Goal: Task Accomplishment & Management: Manage account settings

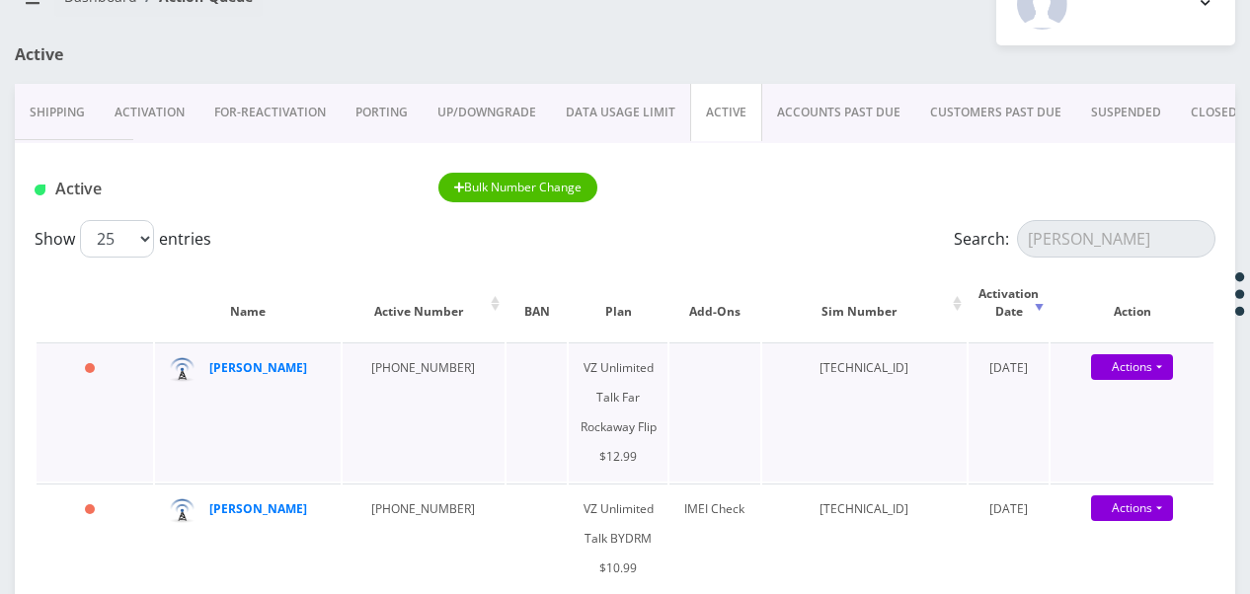
scroll to position [198, 0]
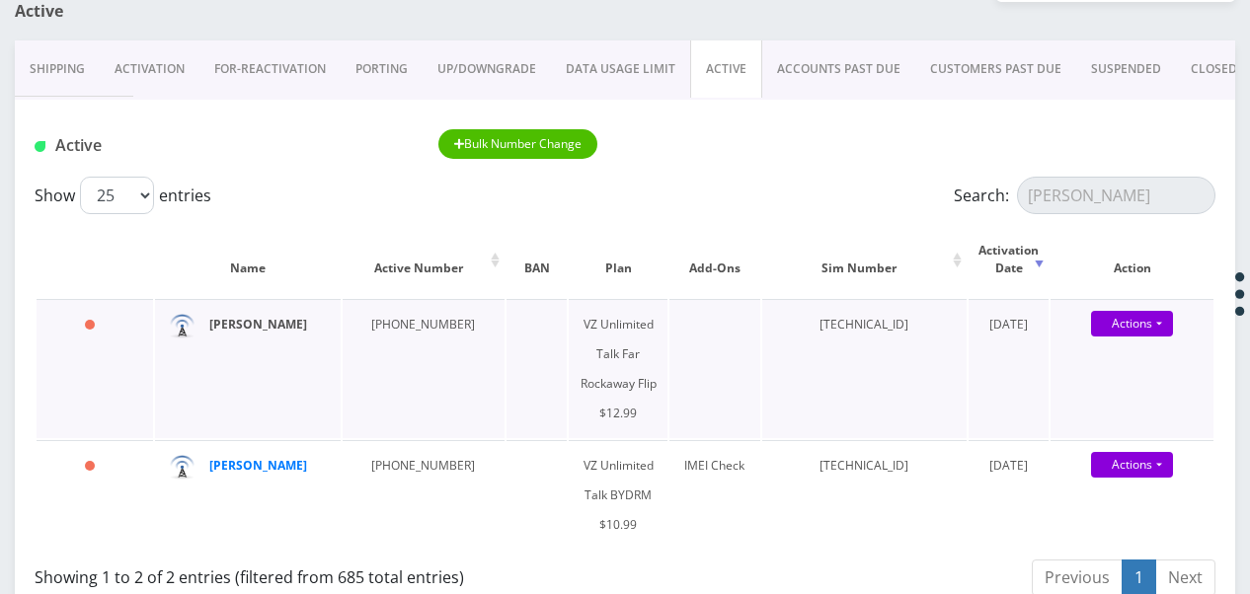
type input "egert"
click at [824, 53] on link "ACCOUNTS PAST DUE" at bounding box center [838, 68] width 153 height 57
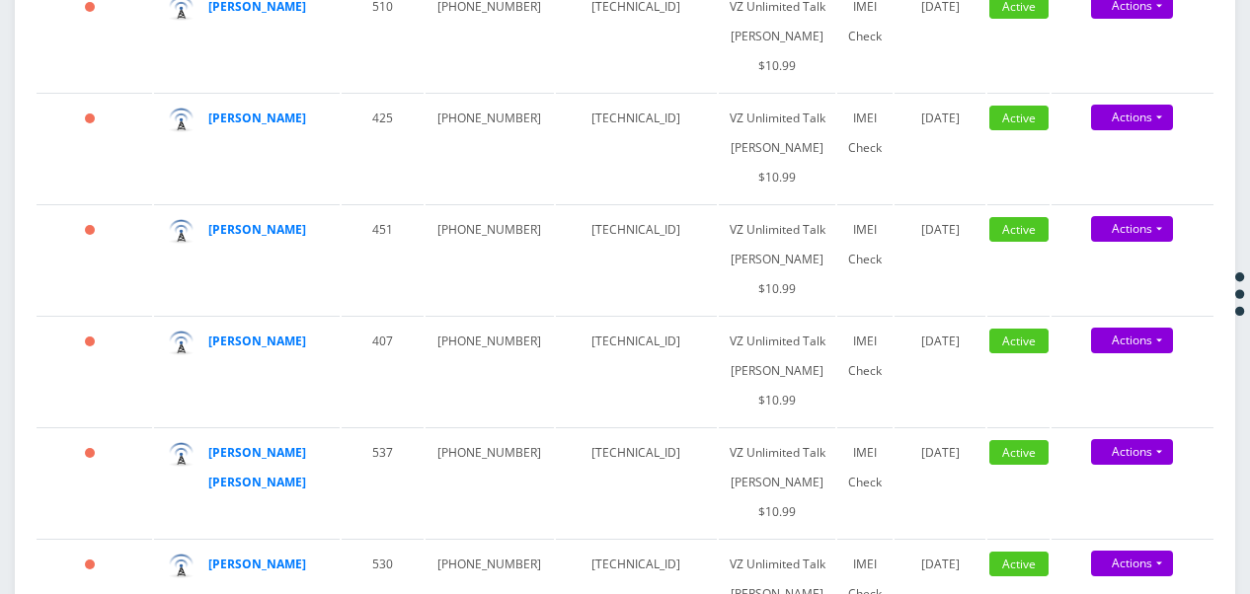
scroll to position [352, 0]
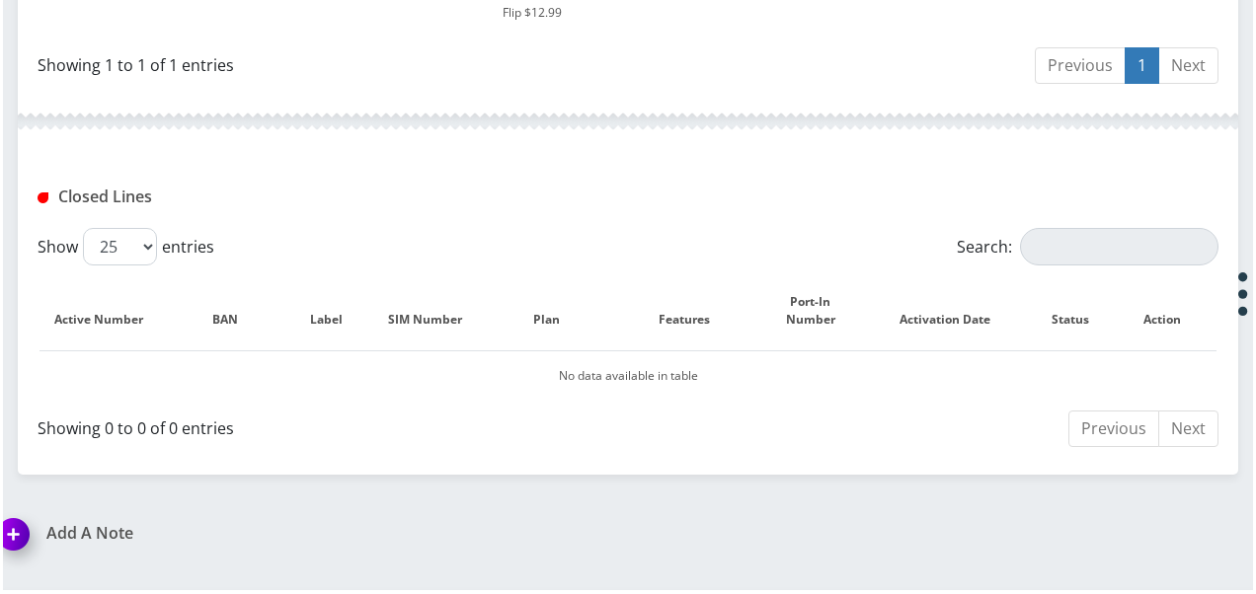
scroll to position [610, 0]
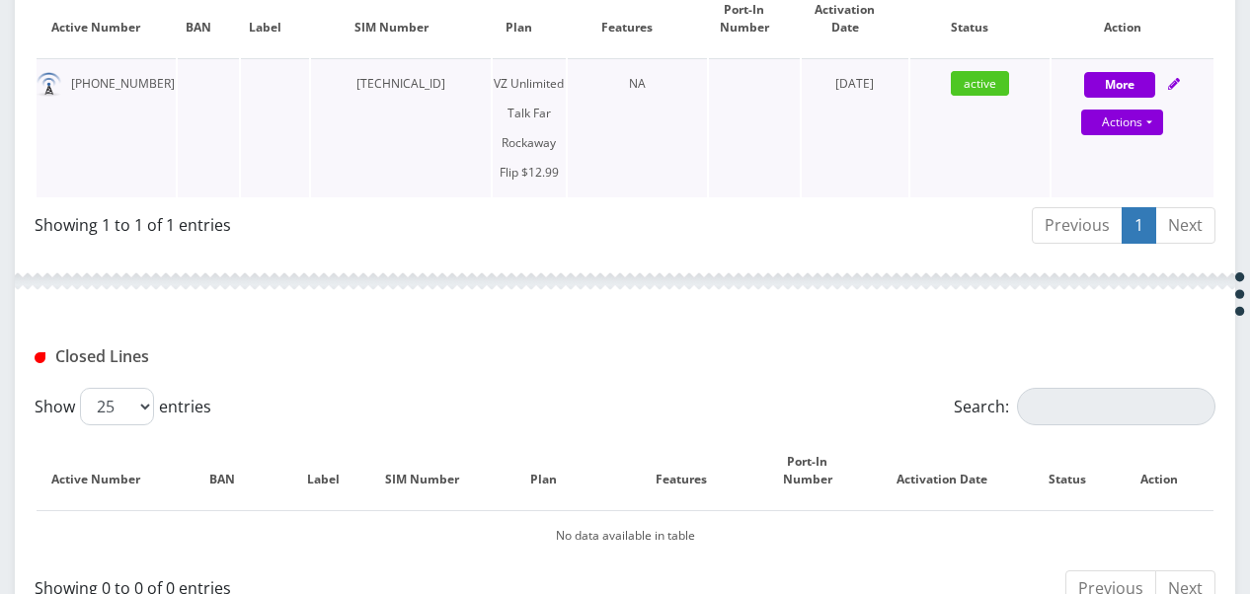
click at [1169, 123] on div "Actions Suspend Close Get Usage" at bounding box center [1123, 124] width 162 height 30
select select "372"
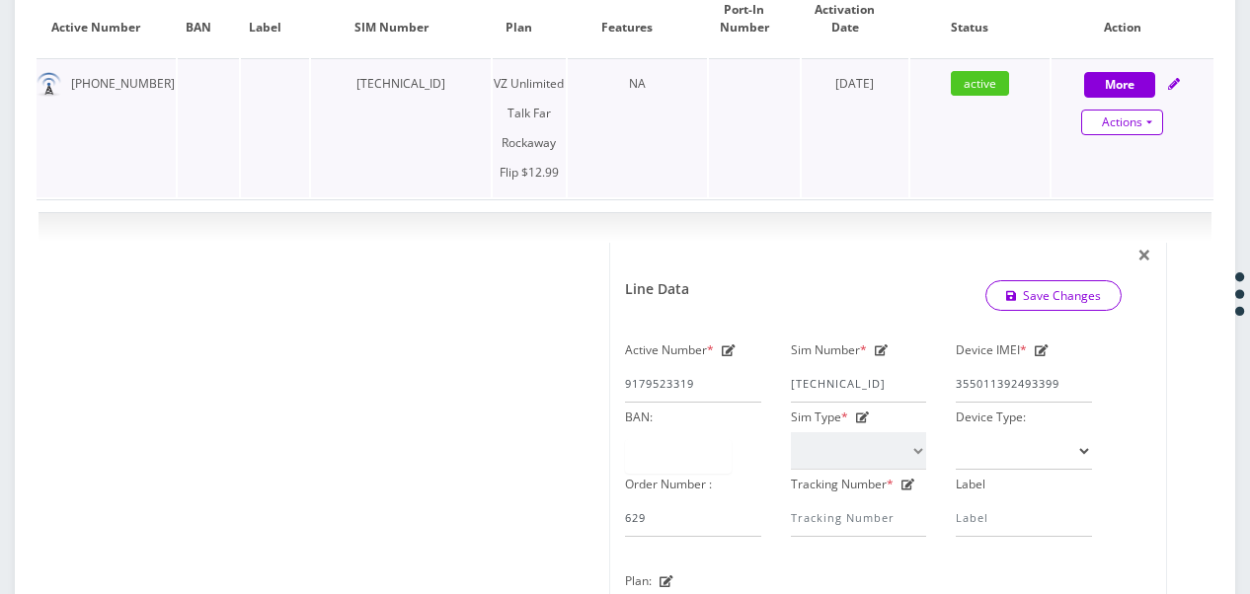
click at [1161, 121] on link "Actions" at bounding box center [1122, 123] width 82 height 26
select select "372"
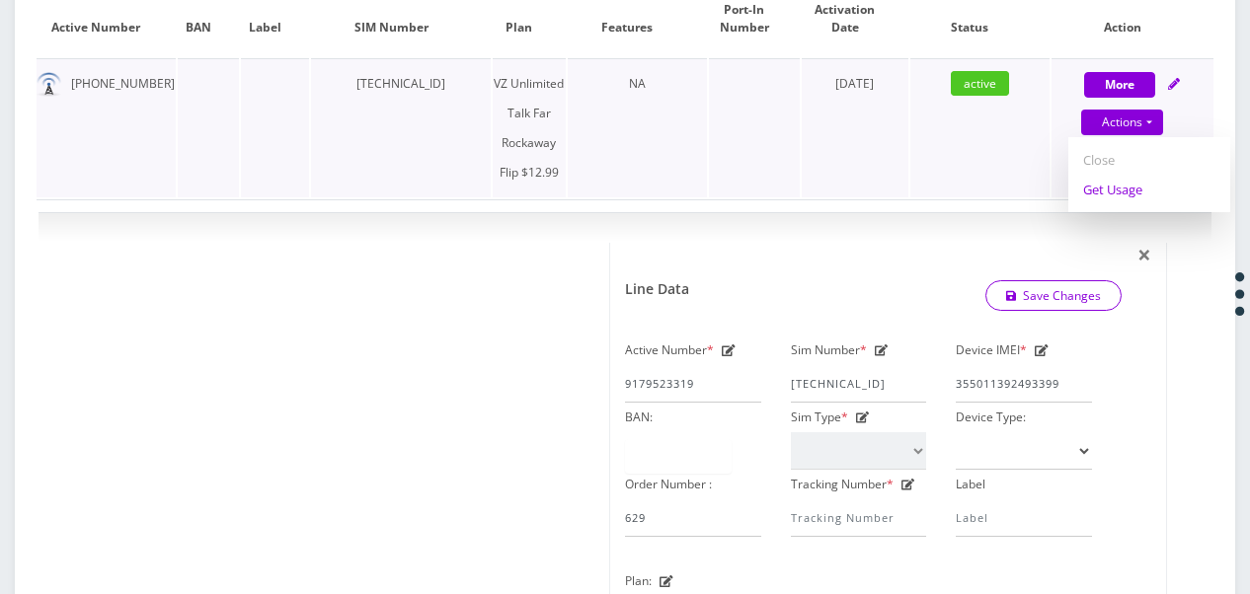
click at [1141, 198] on link "Get Usage" at bounding box center [1149, 190] width 162 height 30
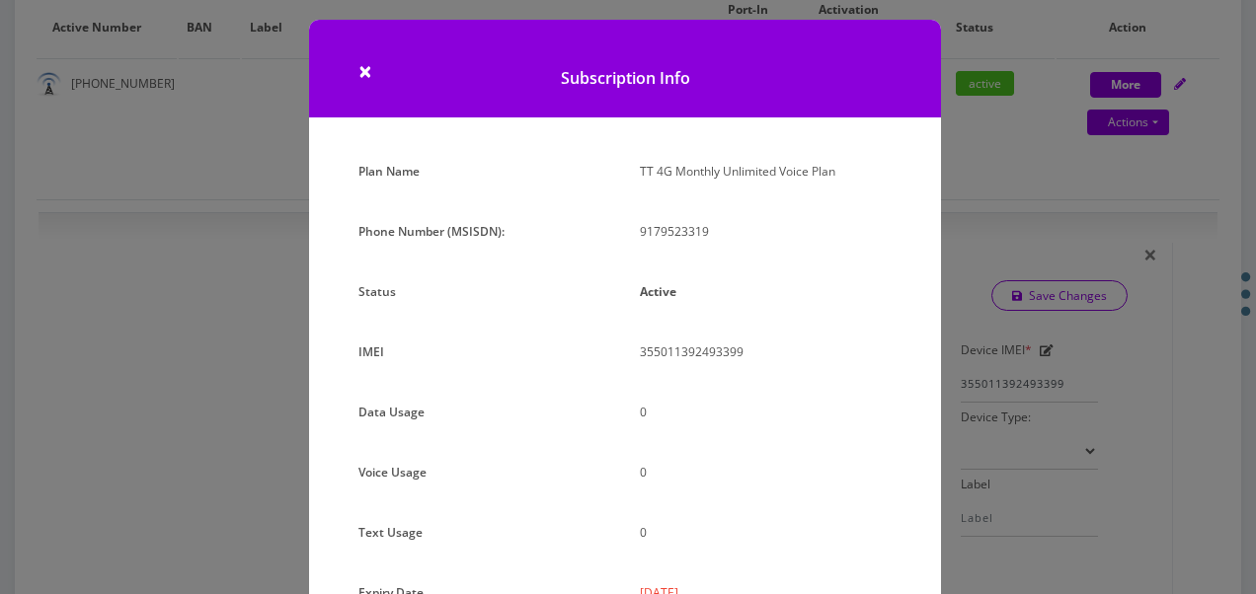
scroll to position [0, 0]
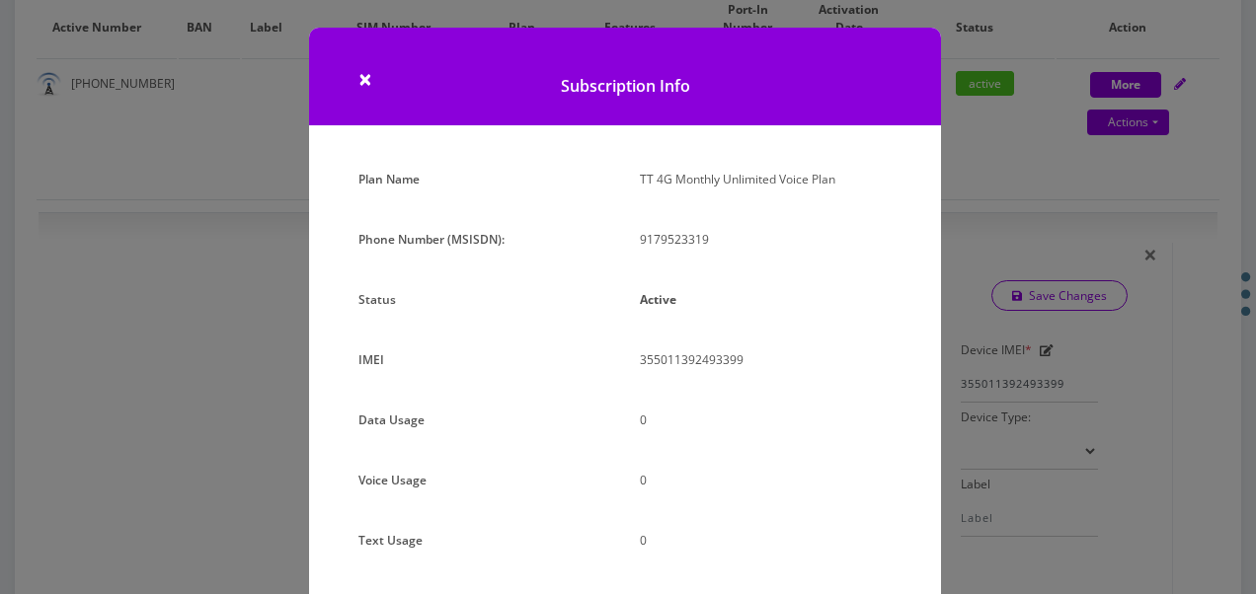
click at [1033, 130] on div "× Subscription Info Plan Name TT 4G Monthly Unlimited Voice Plan Phone Number (…" at bounding box center [628, 297] width 1256 height 594
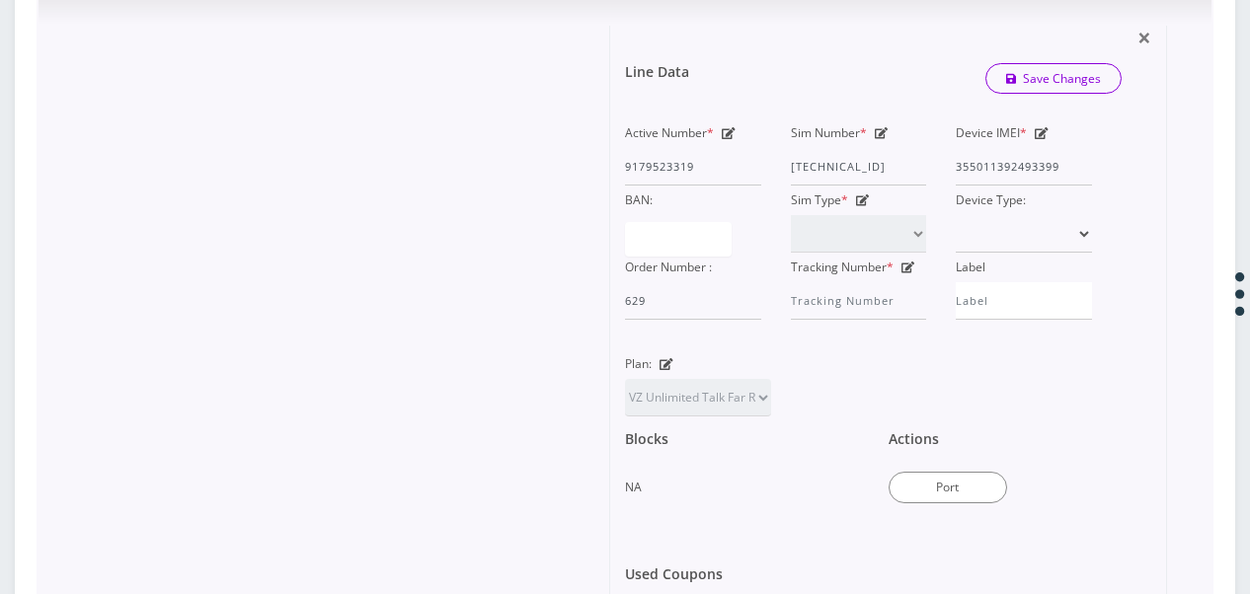
scroll to position [871, 0]
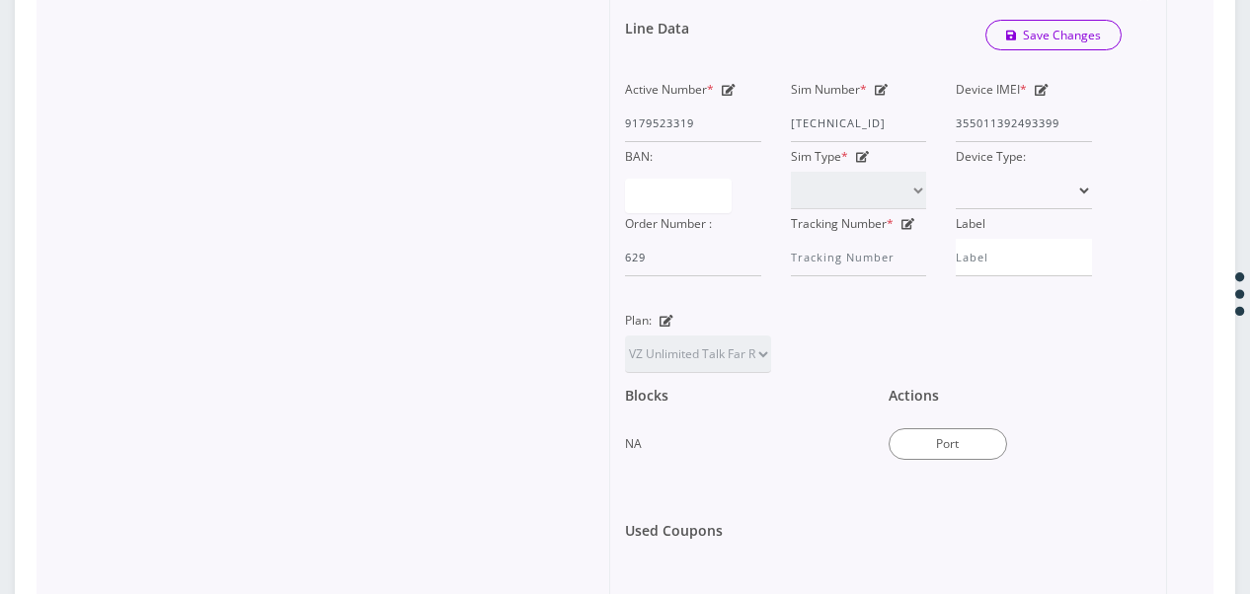
click at [664, 319] on icon at bounding box center [667, 321] width 14 height 12
click at [720, 348] on select "TMO Unlimited Talk + Text + No Data Tzvi TMO Unlimited Talk & Text + 25MB TMO U…" at bounding box center [698, 355] width 146 height 38
click at [495, 257] on div at bounding box center [331, 317] width 557 height 670
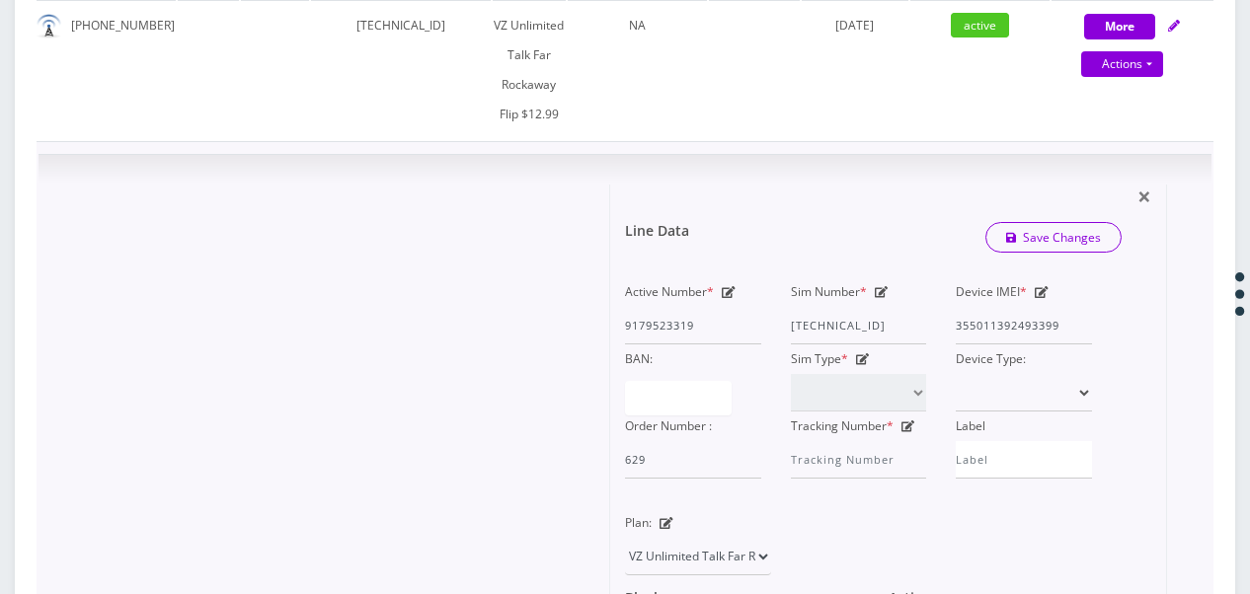
scroll to position [772, 0]
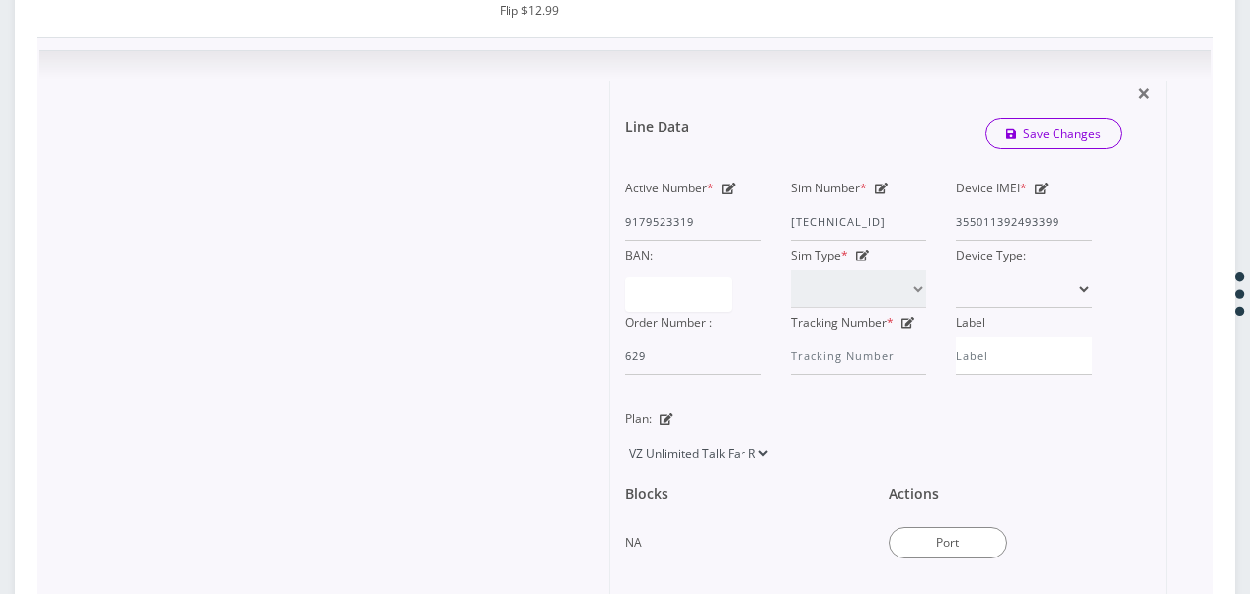
click at [702, 446] on select "TMO Unlimited Talk + Text + No Data Tzvi TMO Unlimited Talk & Text + 25MB TMO U…" at bounding box center [698, 454] width 146 height 38
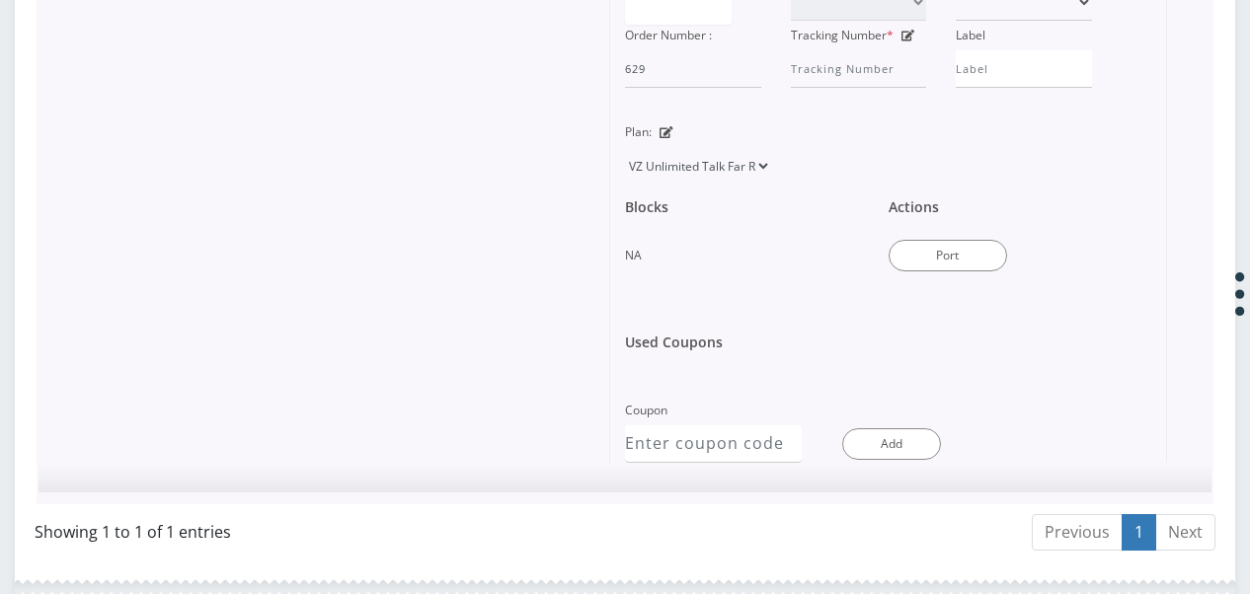
scroll to position [1068, 0]
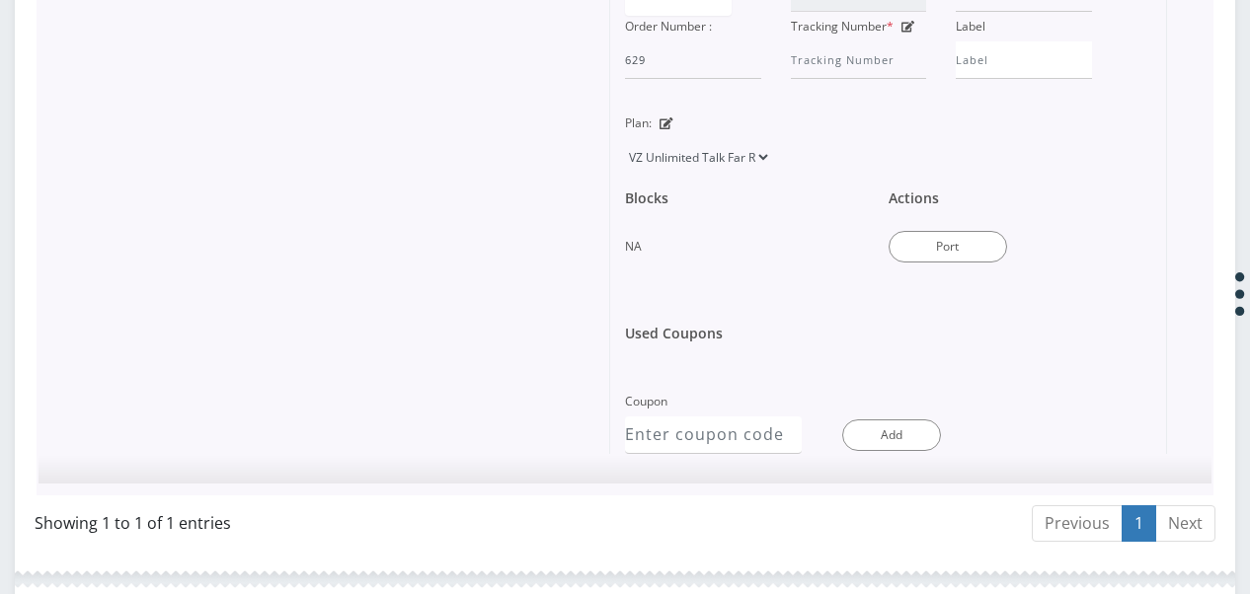
click at [760, 154] on select "TMO Unlimited Talk + Text + No Data Tzvi TMO Unlimited Talk & Text + 25MB TMO U…" at bounding box center [698, 157] width 146 height 38
select select "472"
click at [625, 138] on select "TMO Unlimited Talk + Text + No Data Tzvi TMO Unlimited Talk & Text + 25MB TMO U…" at bounding box center [698, 157] width 146 height 38
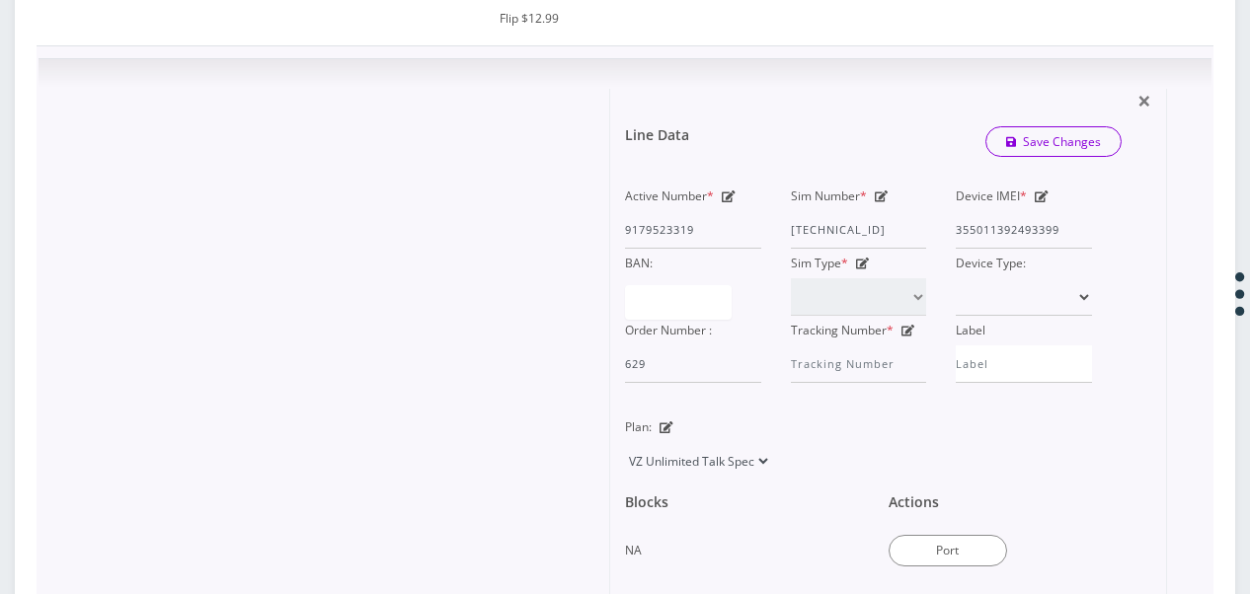
scroll to position [673, 0]
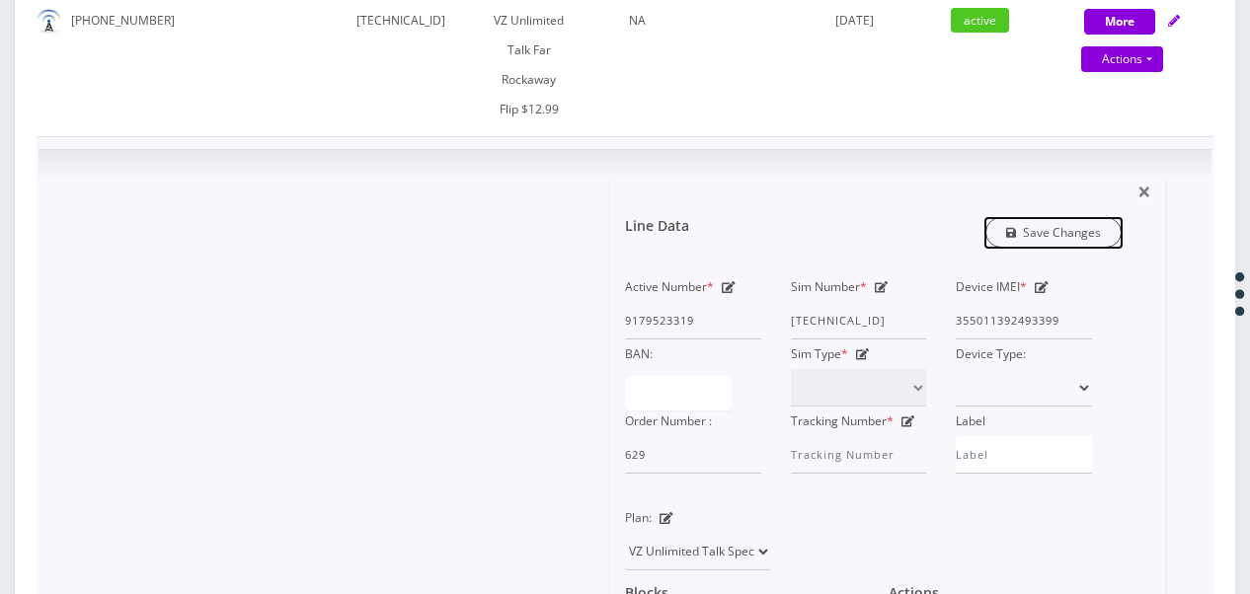
click at [1052, 233] on link "Save Changes" at bounding box center [1054, 232] width 137 height 31
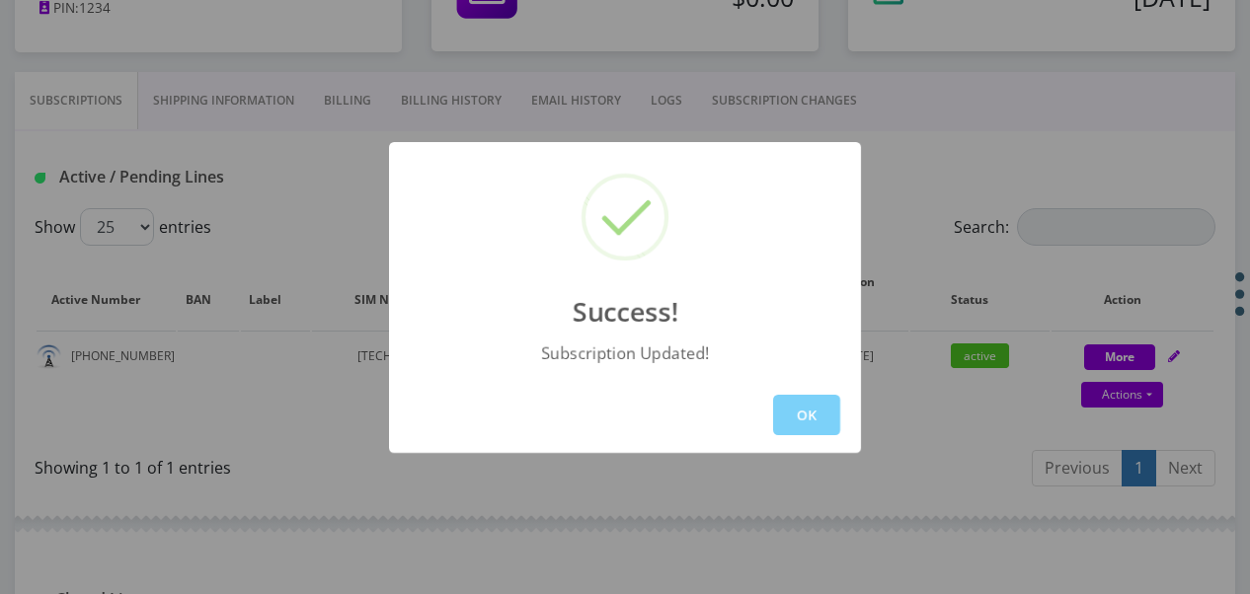
scroll to position [278, 0]
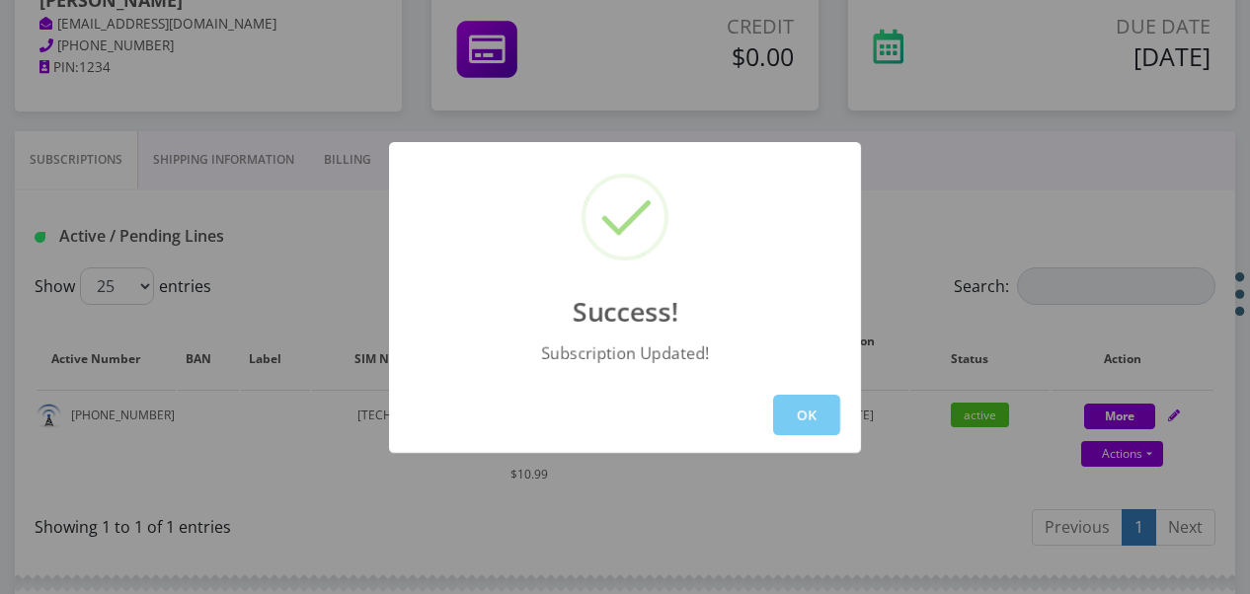
click at [812, 400] on button "OK" at bounding box center [806, 415] width 67 height 40
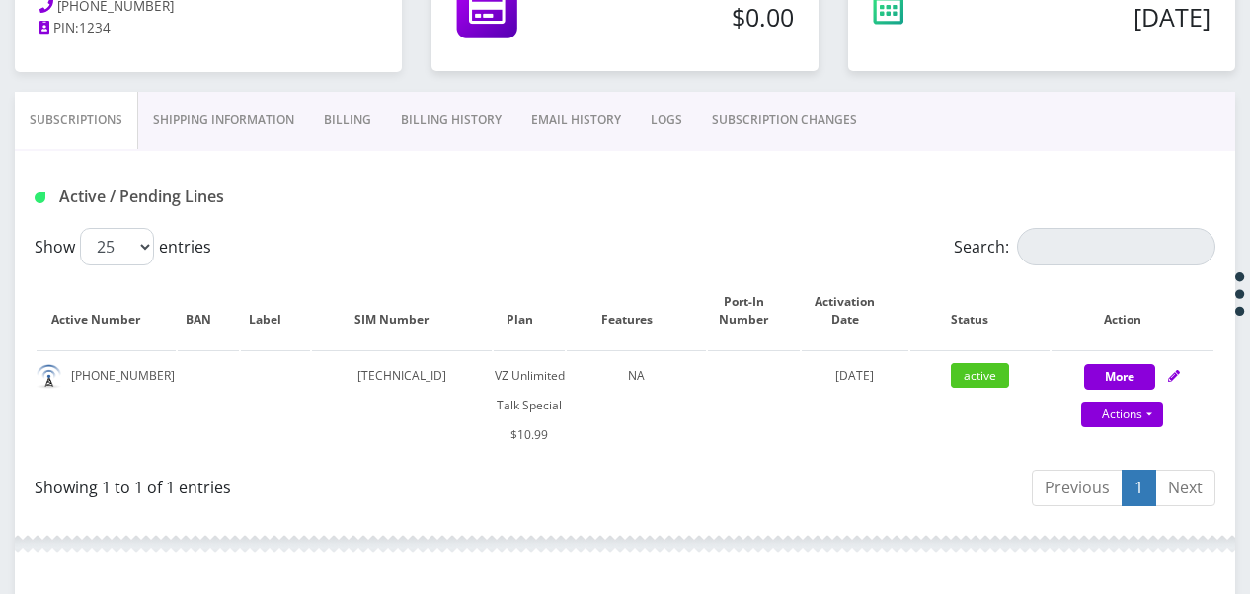
scroll to position [377, 0]
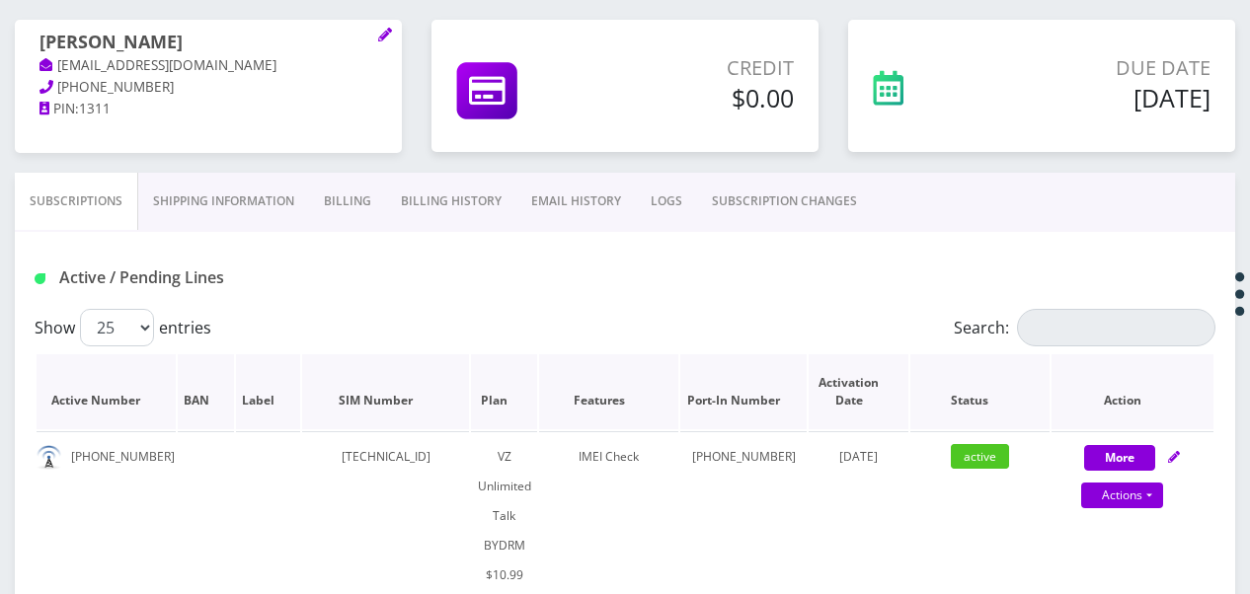
scroll to position [296, 0]
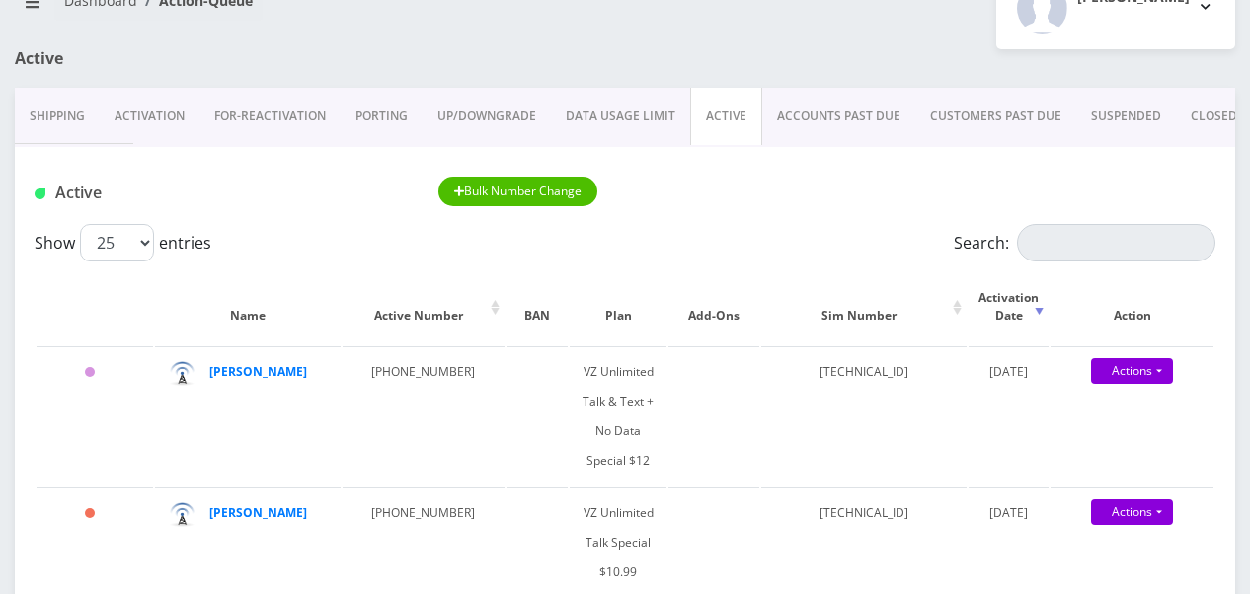
scroll to position [198, 0]
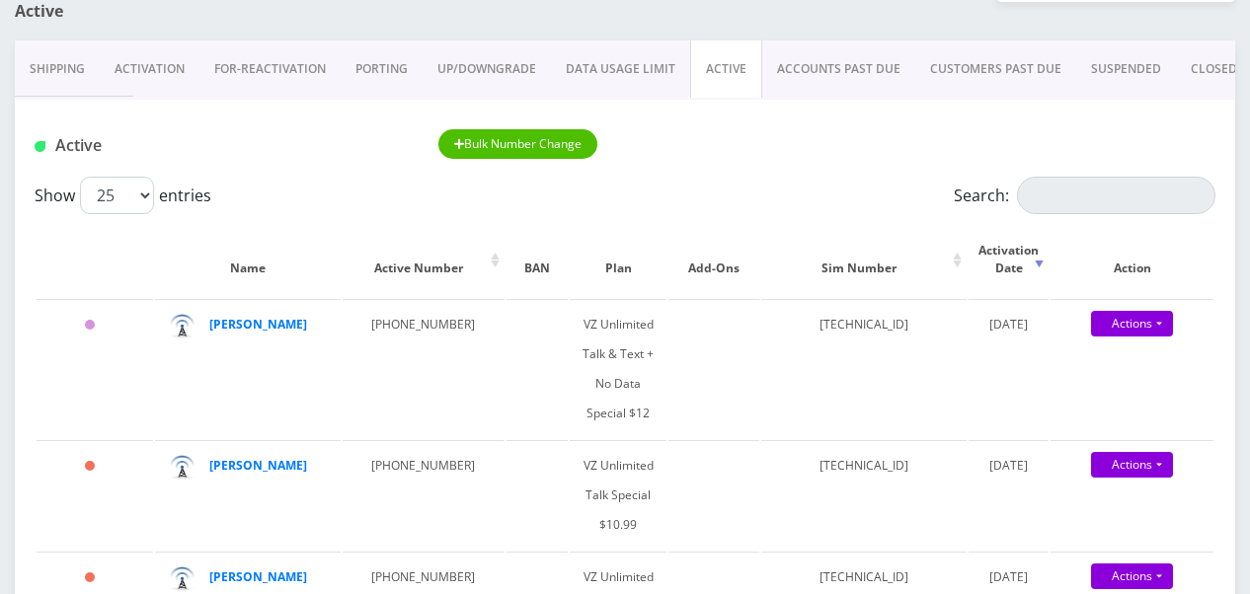
click at [1085, 193] on input "Search:" at bounding box center [1116, 196] width 198 height 38
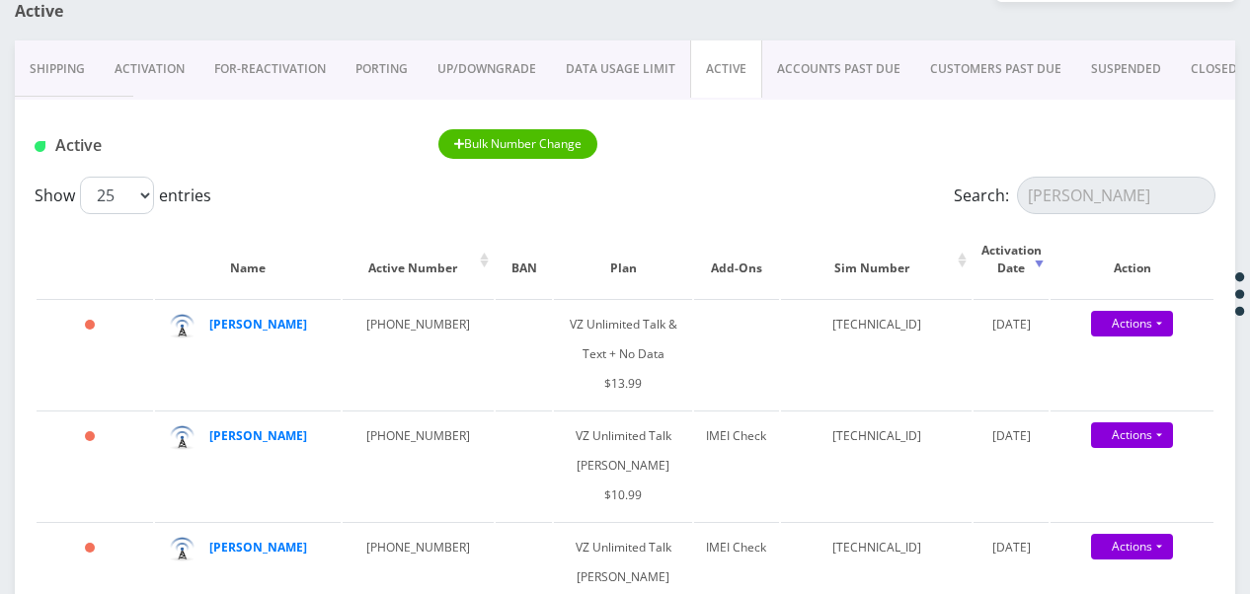
drag, startPoint x: 1086, startPoint y: 187, endPoint x: 976, endPoint y: 186, distance: 110.6
click at [977, 186] on label "Search: [PERSON_NAME]" at bounding box center [1085, 196] width 262 height 38
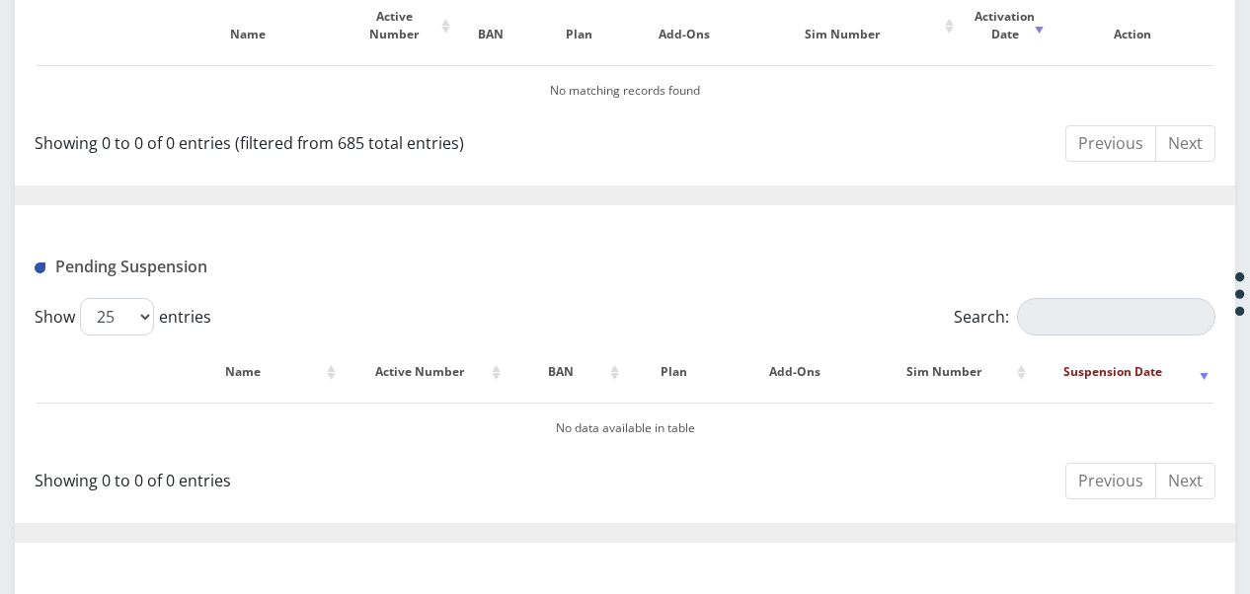
scroll to position [205, 0]
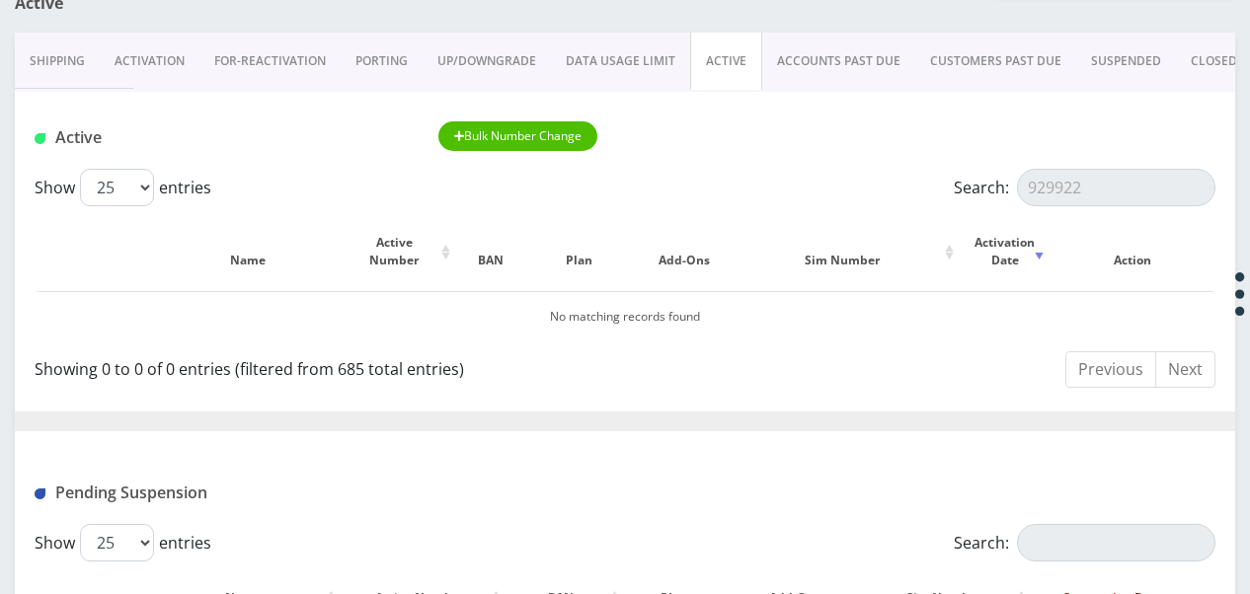
type input "929922"
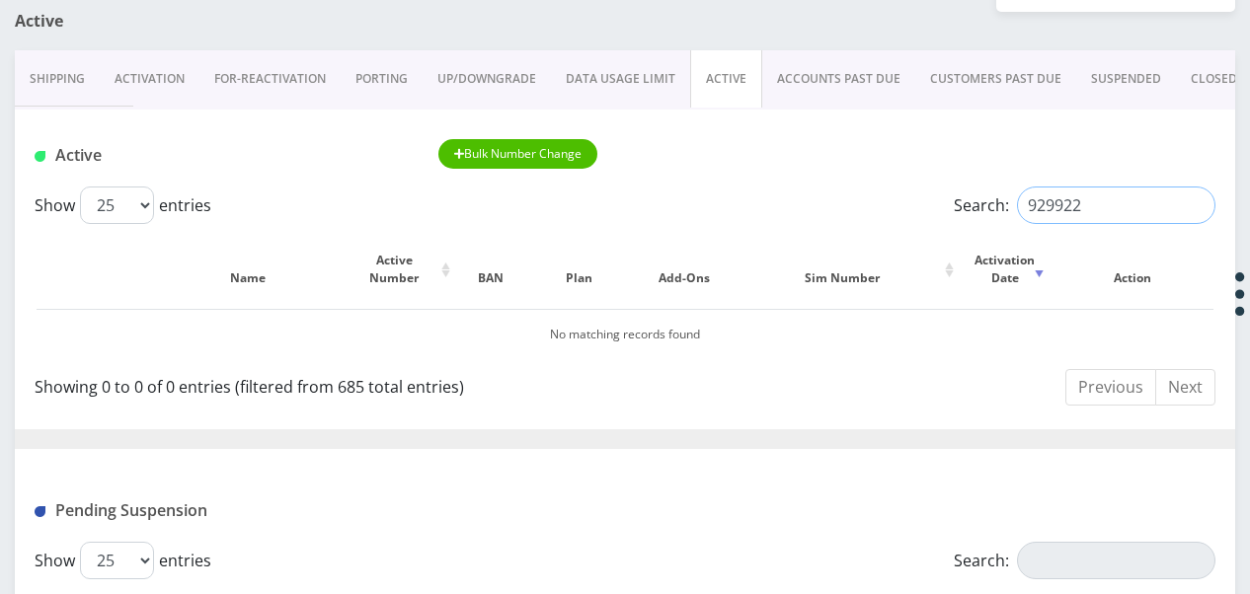
scroll to position [8, 0]
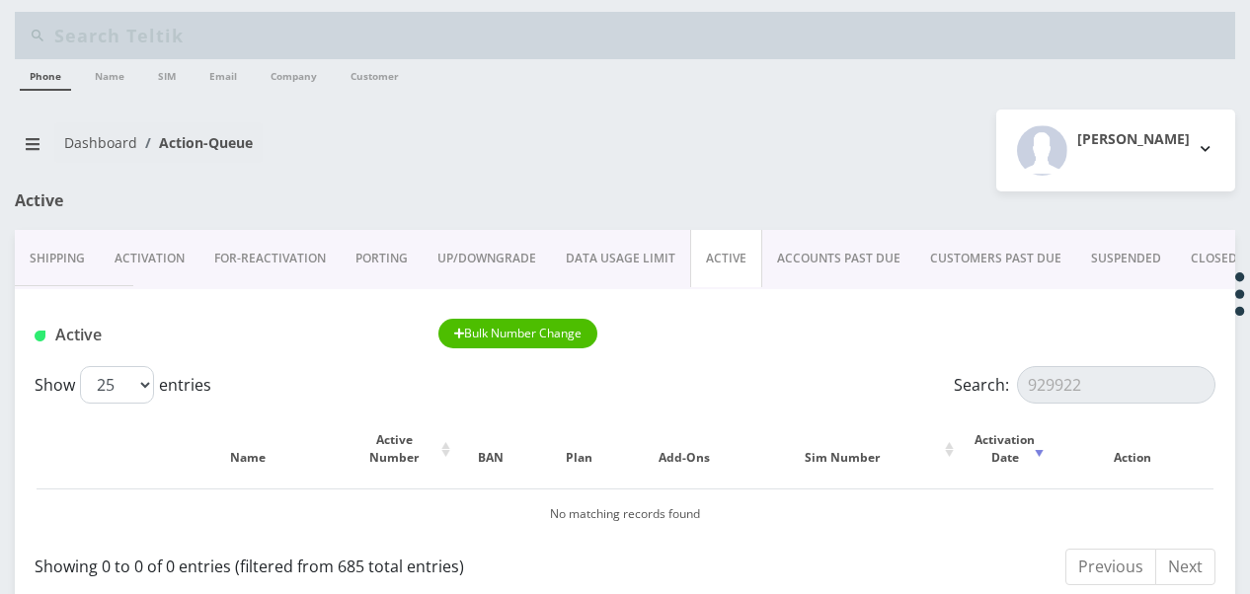
click at [840, 236] on link "ACCOUNTS PAST DUE" at bounding box center [838, 258] width 153 height 57
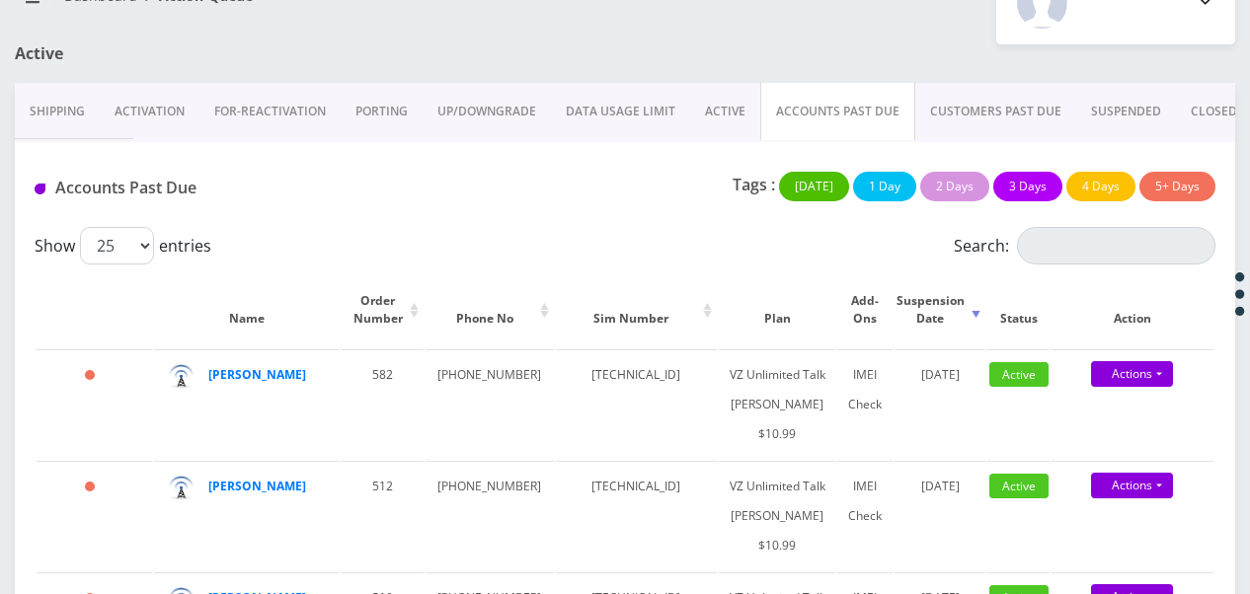
scroll to position [128, 0]
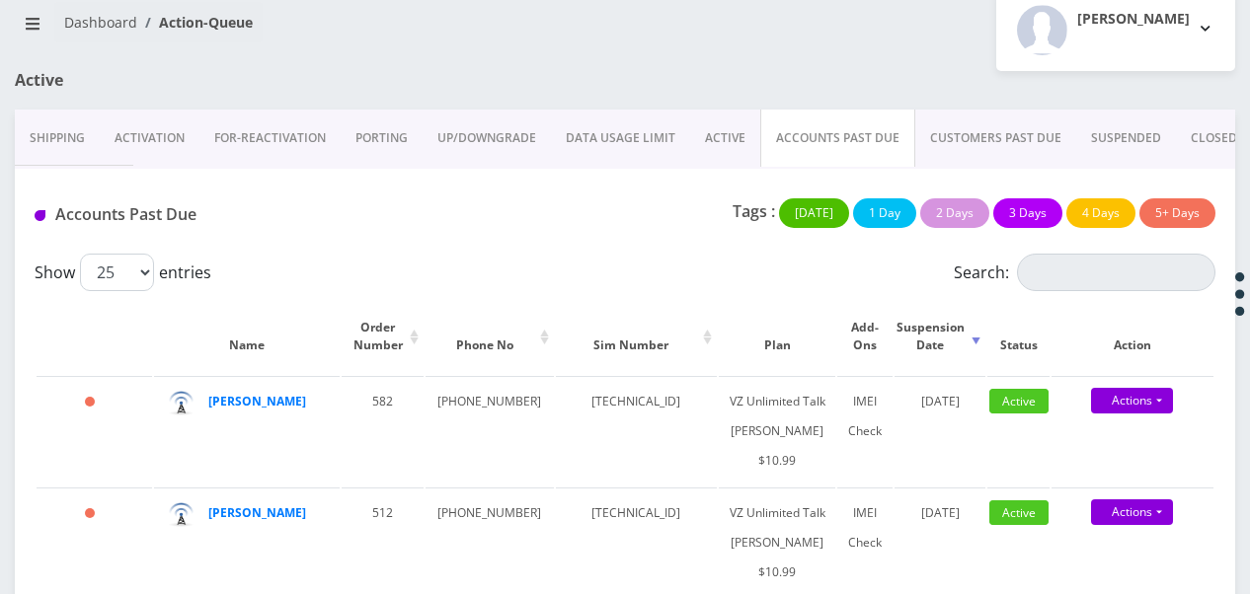
click at [705, 134] on link "ACTIVE" at bounding box center [725, 138] width 70 height 57
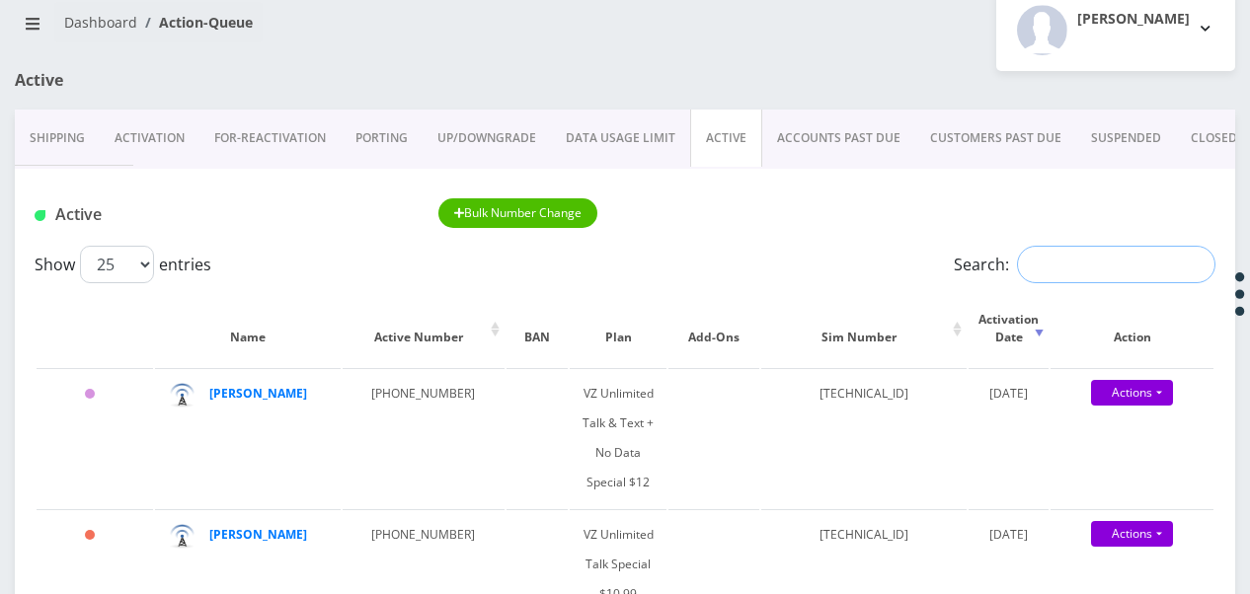
click at [1058, 282] on input "Search:" at bounding box center [1116, 265] width 198 height 38
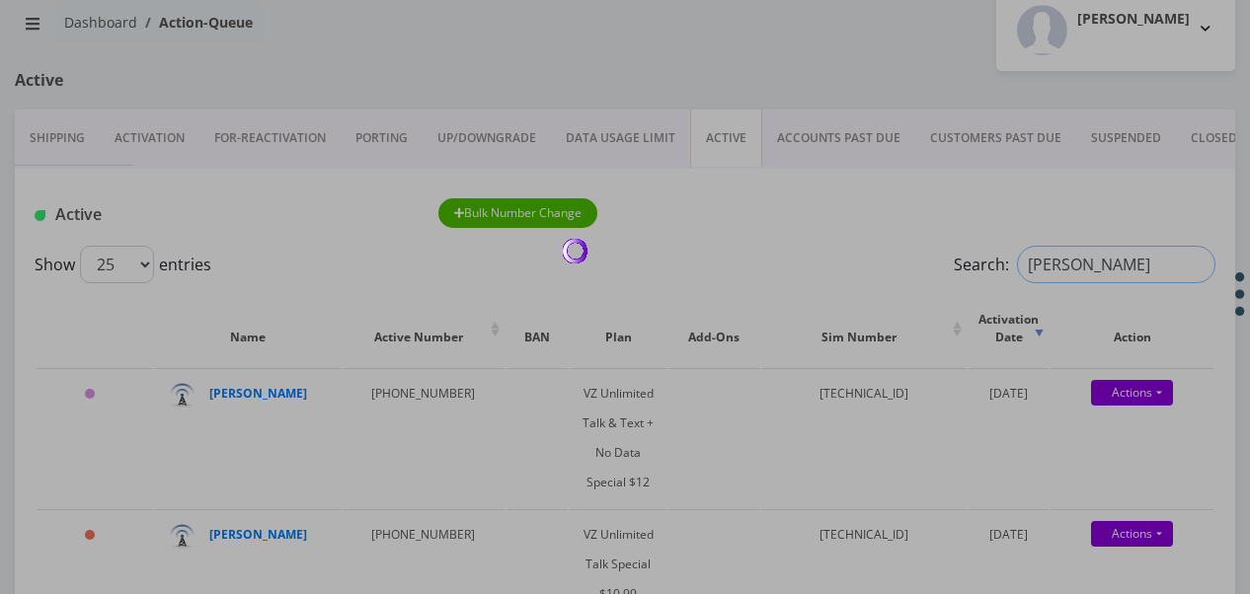
type input "allen klein"
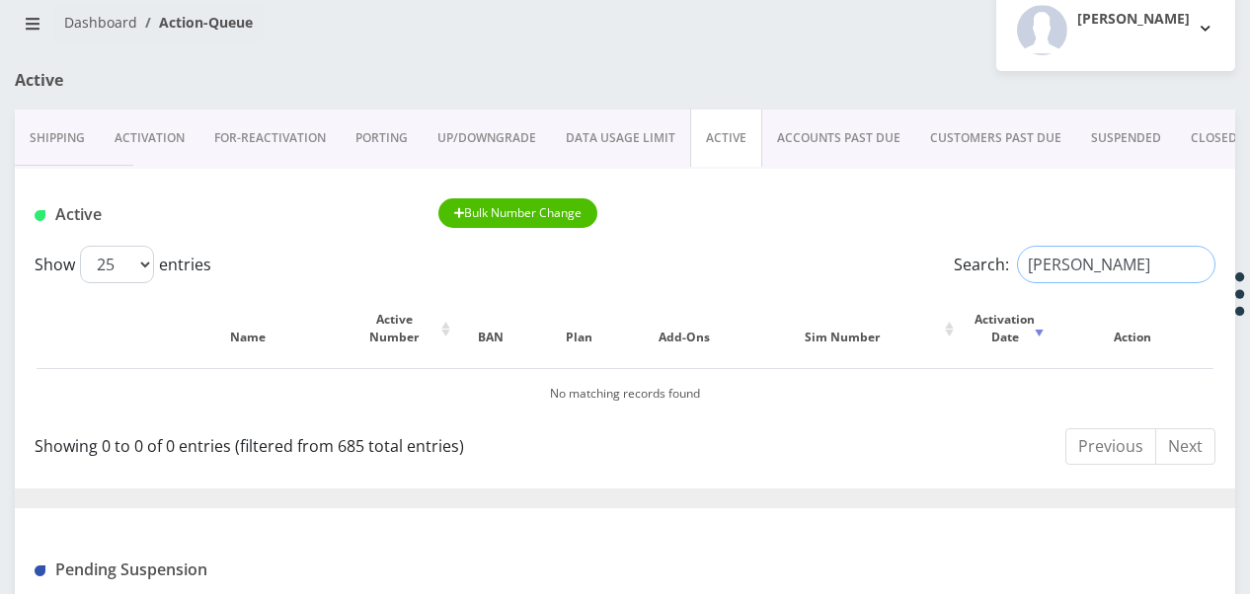
click at [1203, 272] on input "allen klein" at bounding box center [1116, 265] width 198 height 38
click at [1197, 268] on input "allen klein" at bounding box center [1116, 265] width 198 height 38
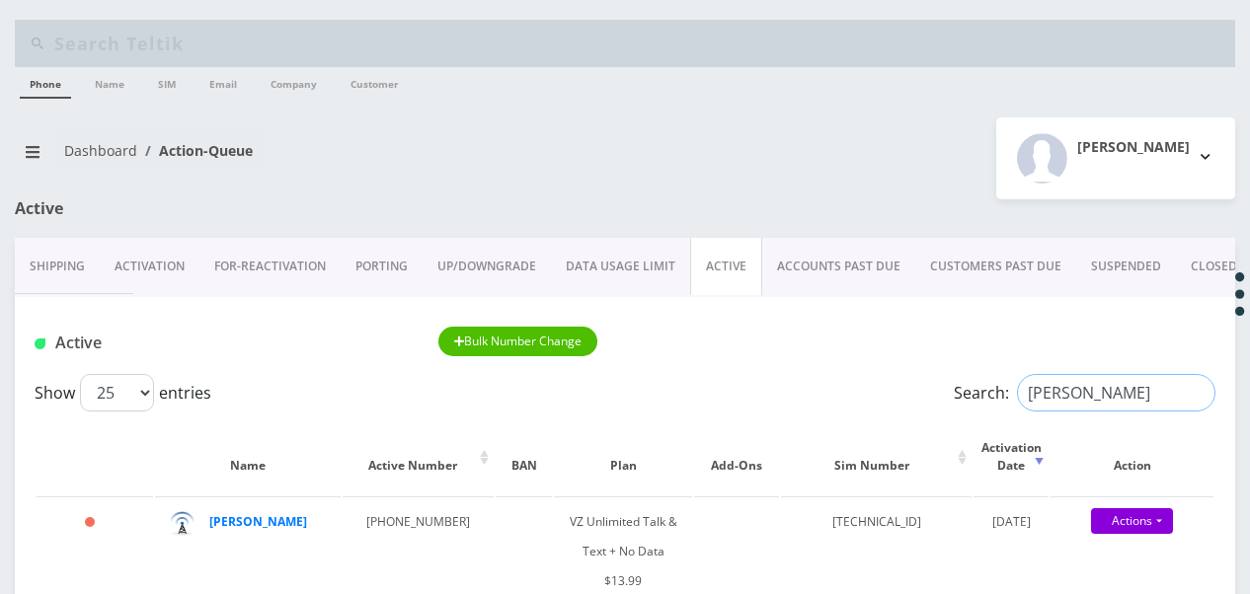
type input "klein"
click at [1102, 269] on link "SUSPENDED" at bounding box center [1126, 266] width 100 height 57
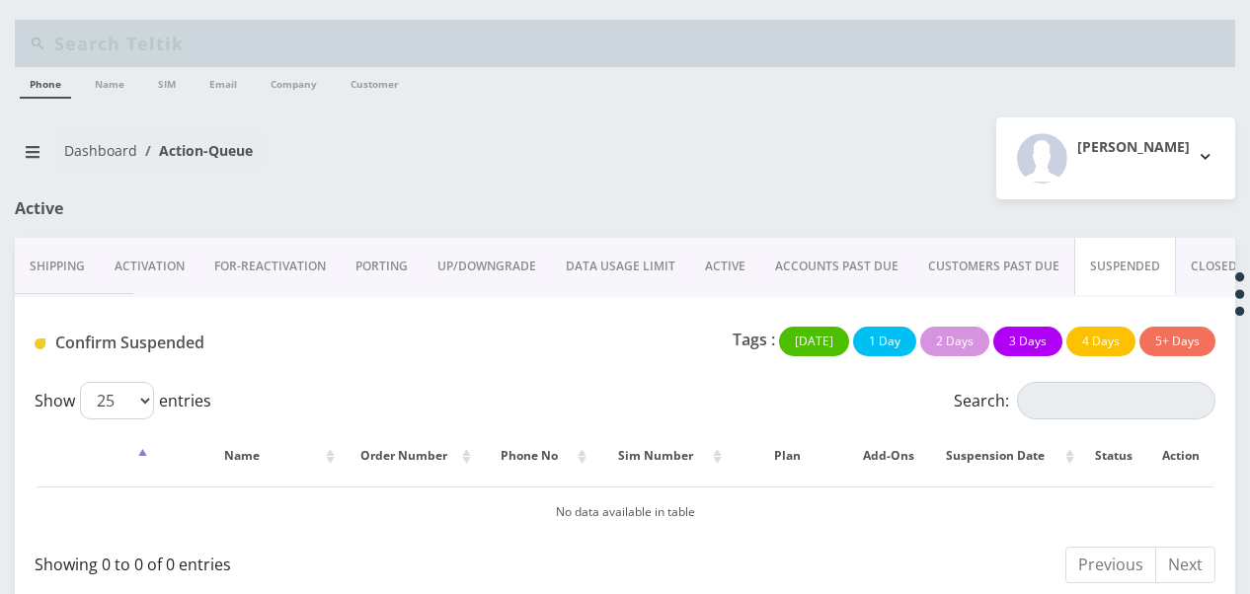
click at [700, 267] on link "ACTIVE" at bounding box center [725, 266] width 70 height 57
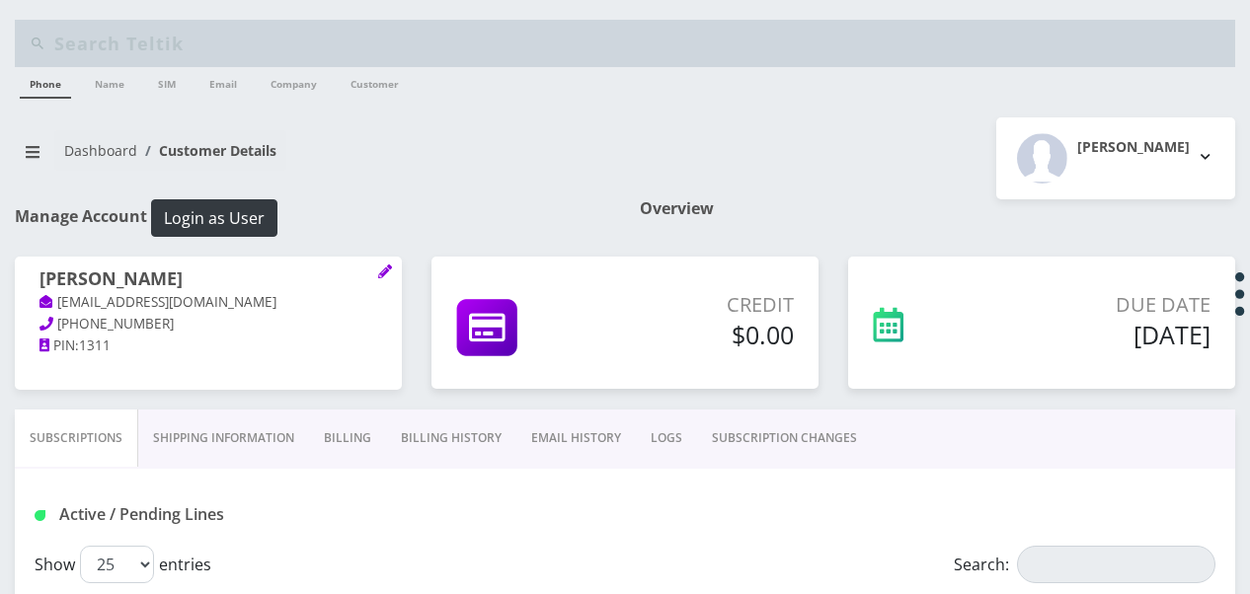
scroll to position [99, 0]
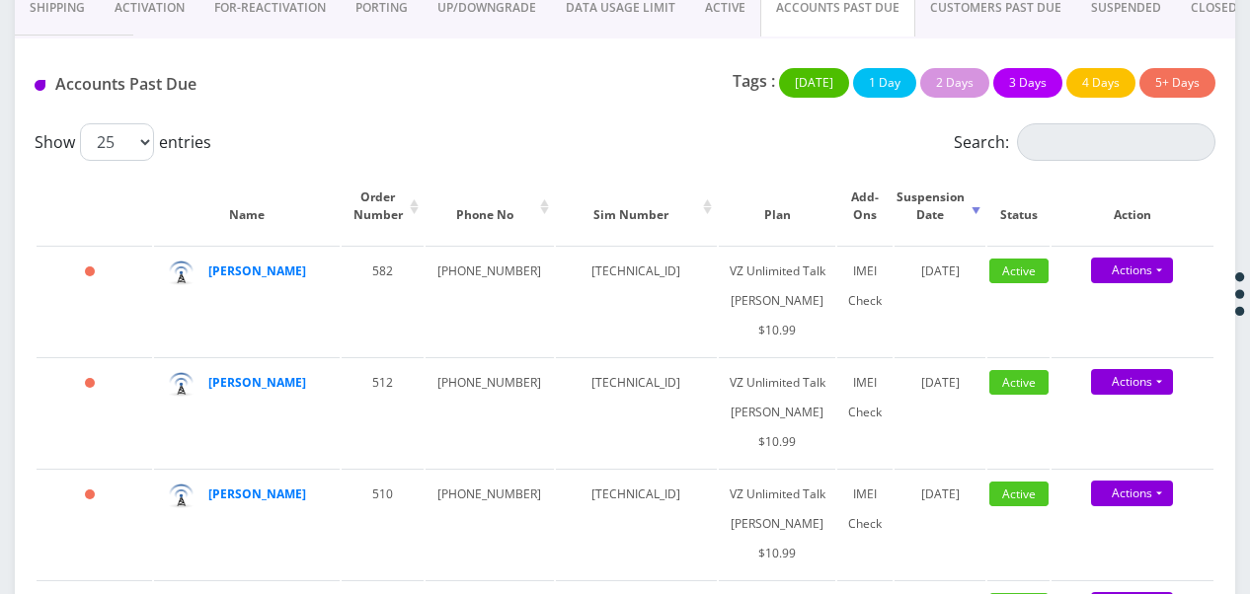
scroll to position [55, 0]
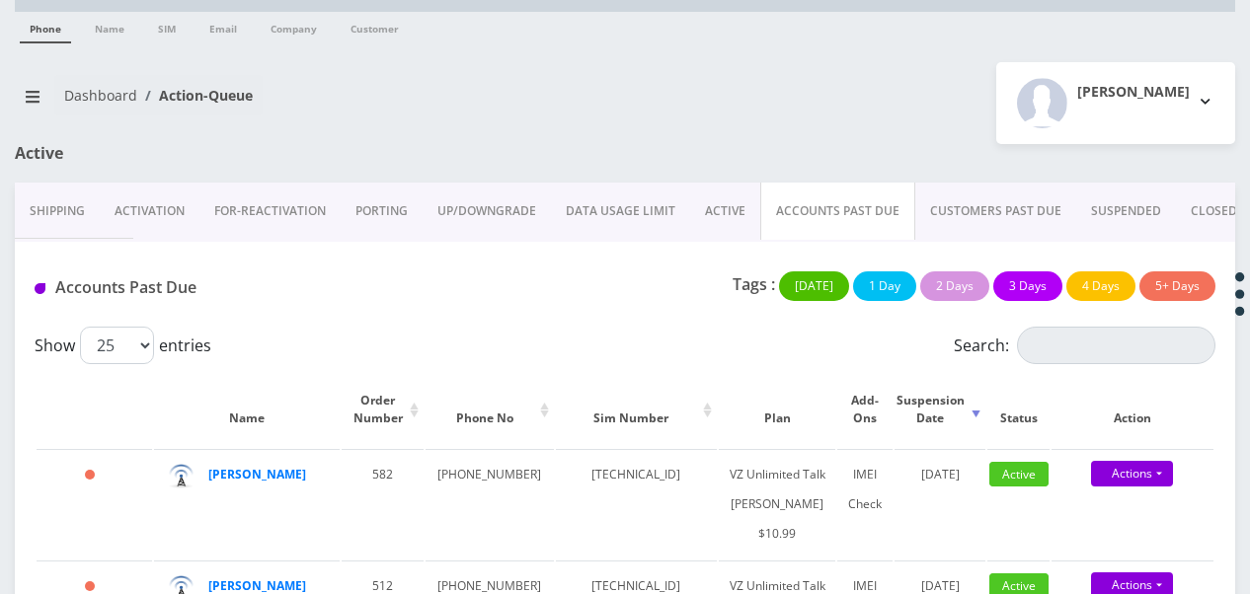
click at [725, 209] on link "ACTIVE" at bounding box center [725, 211] width 70 height 57
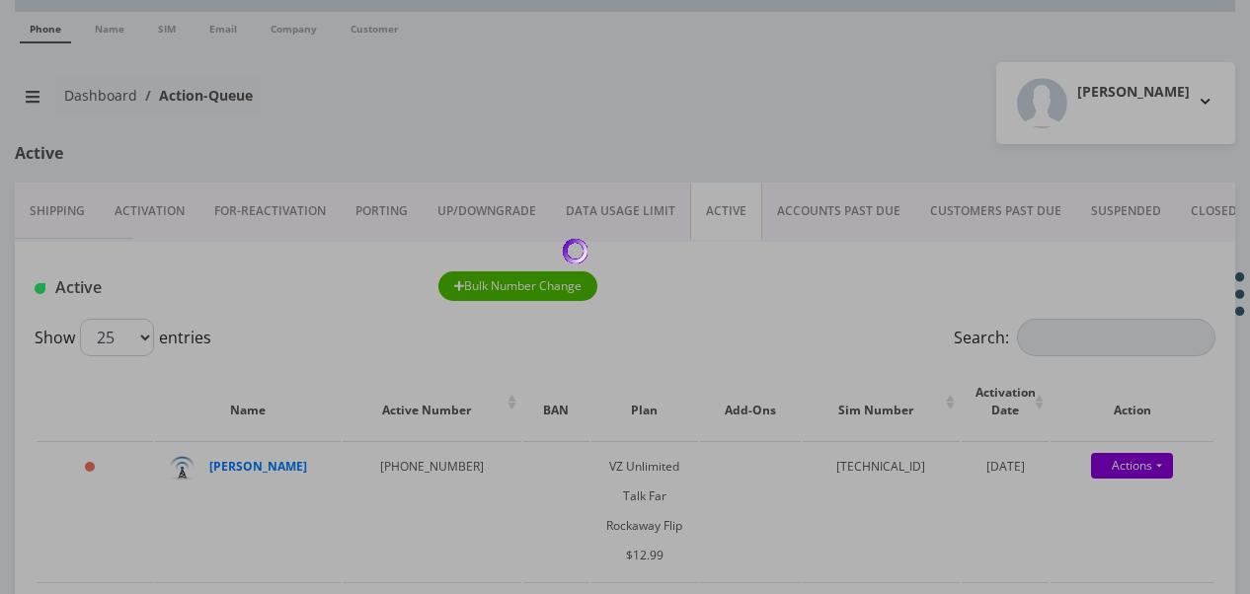
click at [1075, 346] on div at bounding box center [625, 297] width 1250 height 594
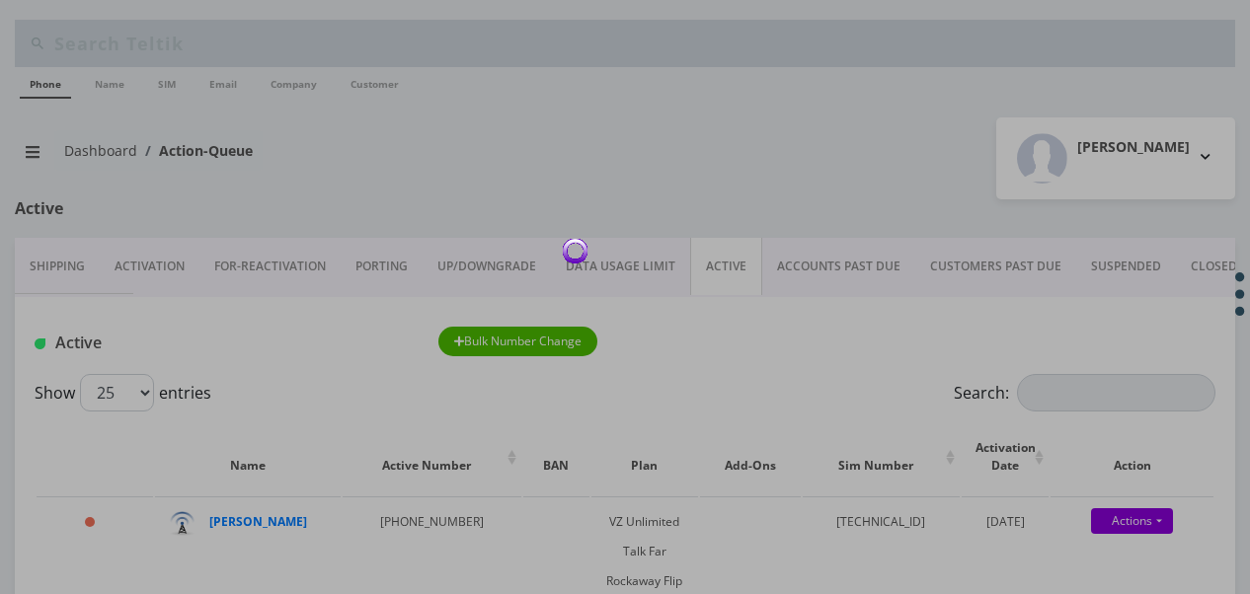
click at [816, 187] on div at bounding box center [625, 297] width 1250 height 594
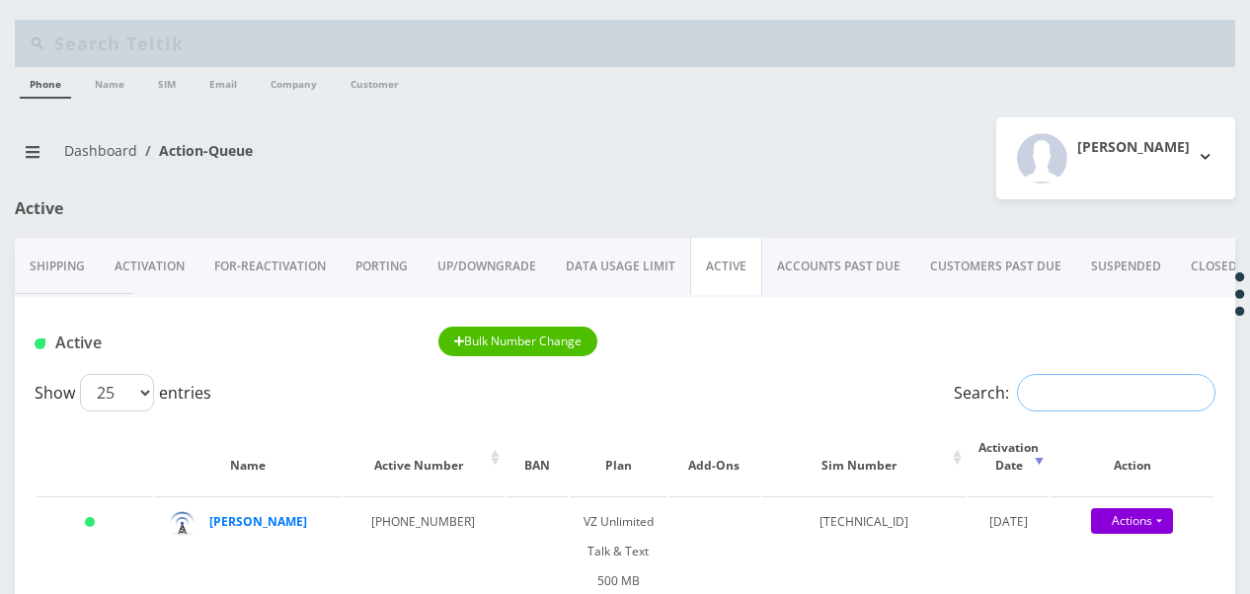
click at [1103, 384] on input "Search:" at bounding box center [1116, 393] width 198 height 38
type input "suri"
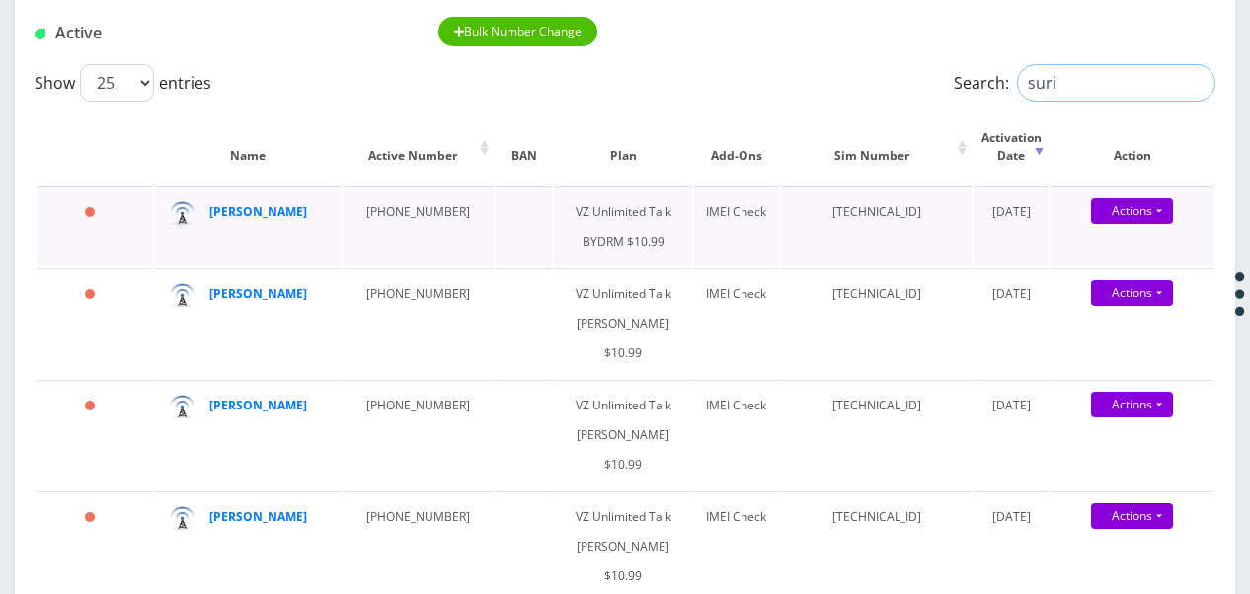
scroll to position [198, 0]
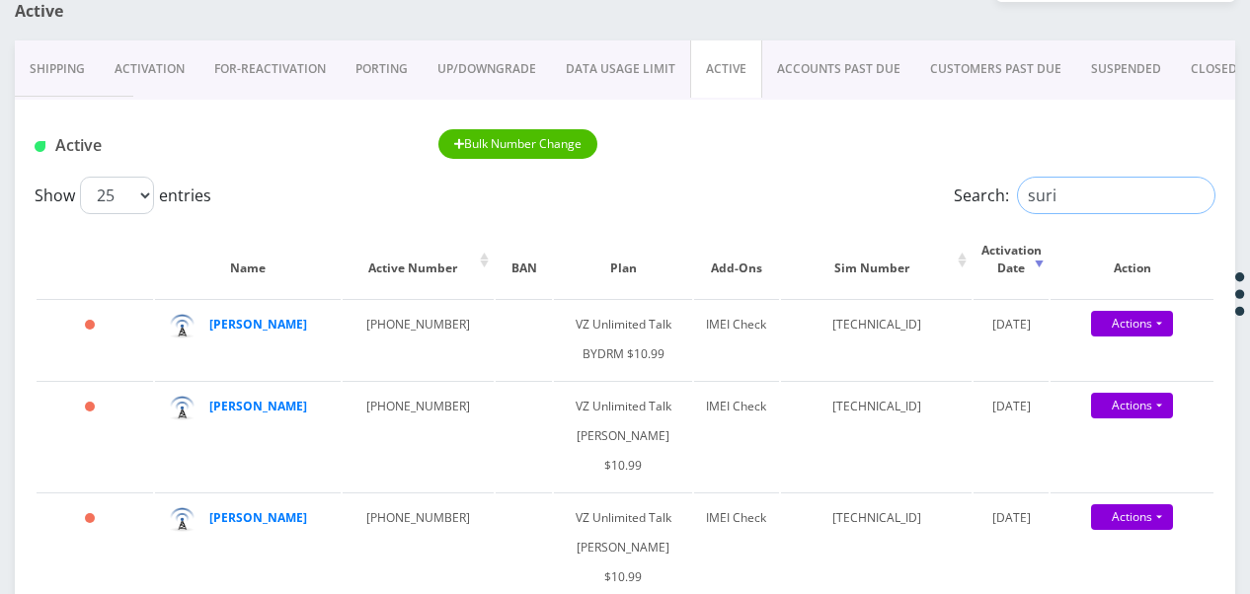
drag, startPoint x: 1101, startPoint y: 193, endPoint x: 780, endPoint y: 209, distance: 321.4
click at [782, 211] on div "Show 25 50 100 250 500 1000 entries Search: suri" at bounding box center [625, 196] width 1181 height 38
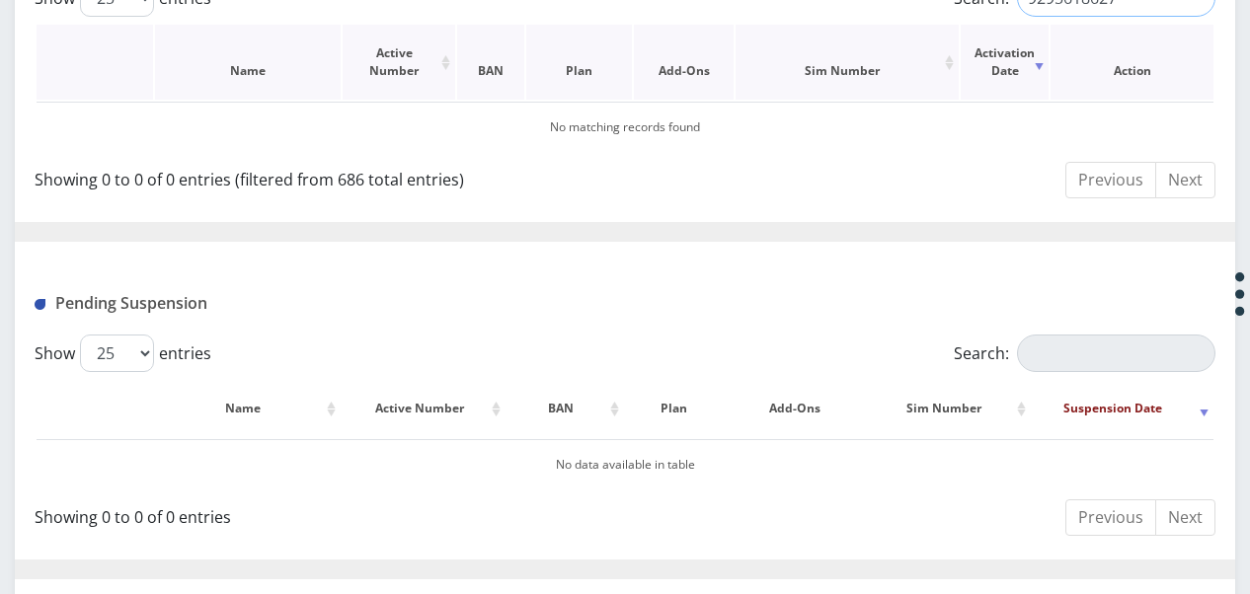
scroll to position [296, 0]
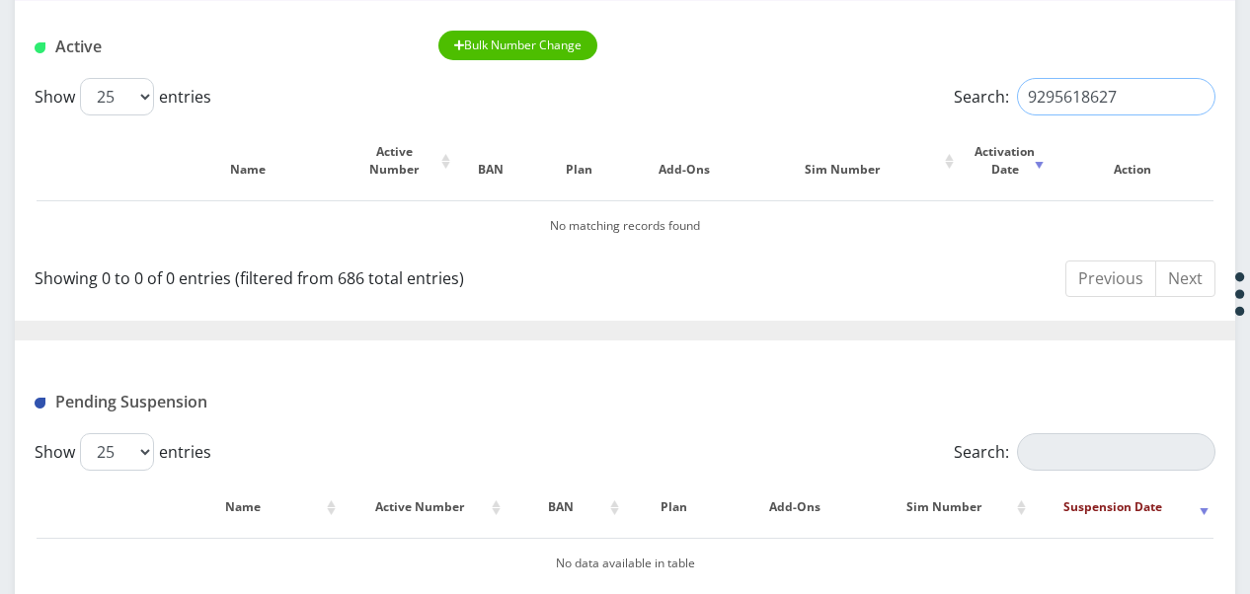
drag, startPoint x: 1142, startPoint y: 97, endPoint x: 936, endPoint y: 83, distance: 205.9
click at [936, 83] on div "Search: 9295618627" at bounding box center [1067, 97] width 295 height 38
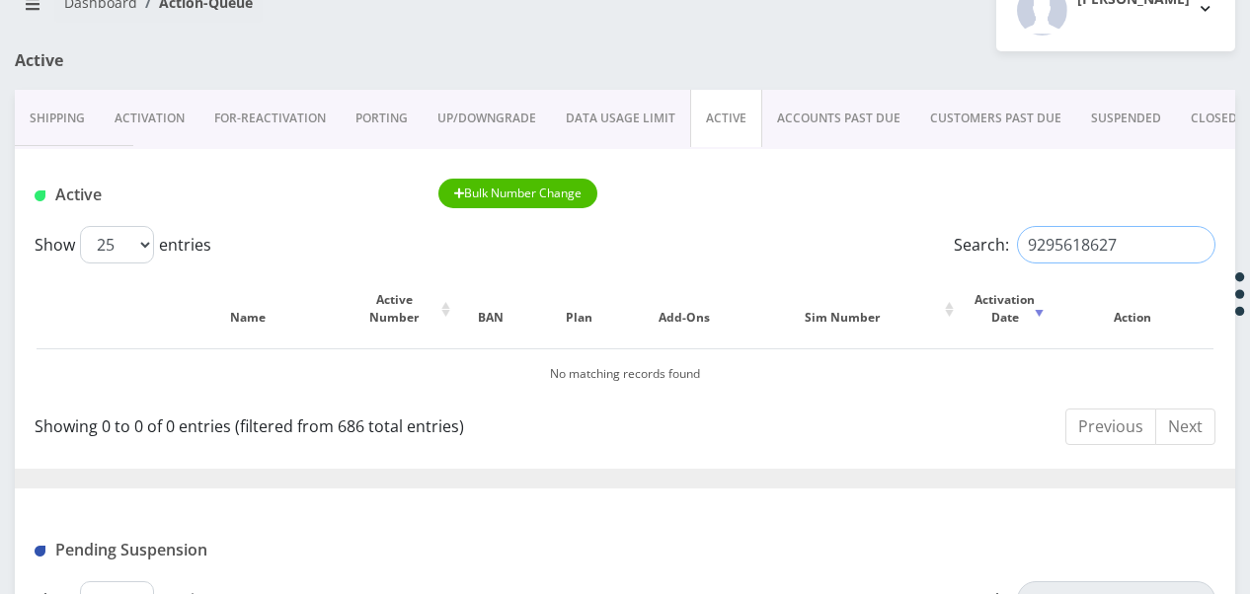
scroll to position [107, 0]
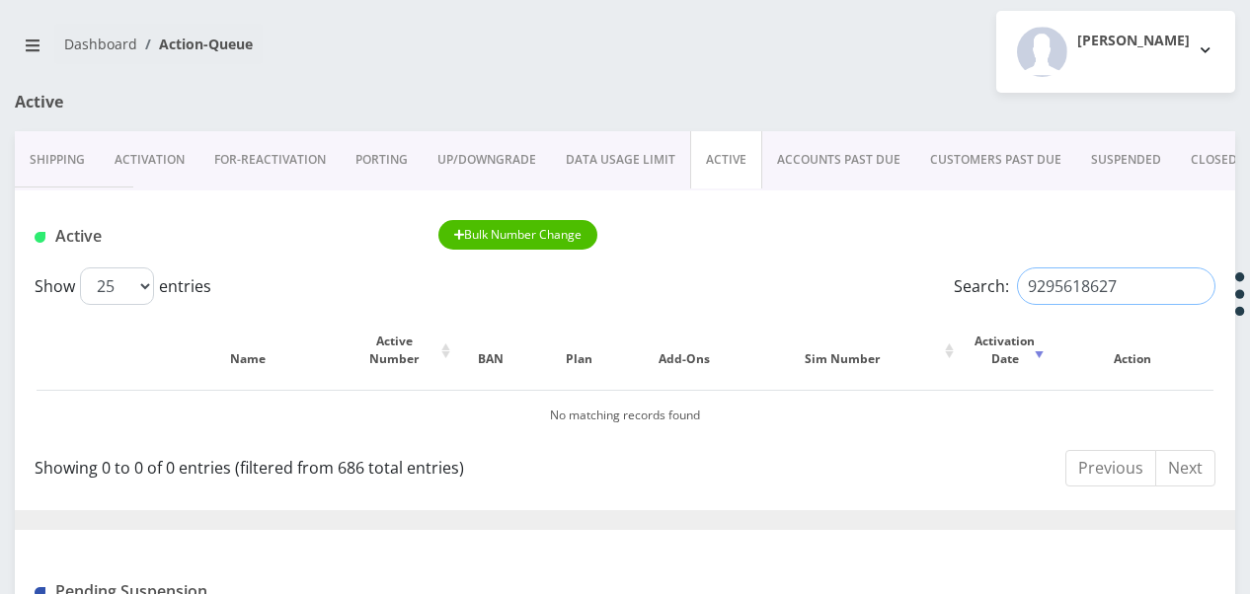
type input "9295618627"
click at [1206, 161] on link "CLOSED" at bounding box center [1214, 159] width 76 height 57
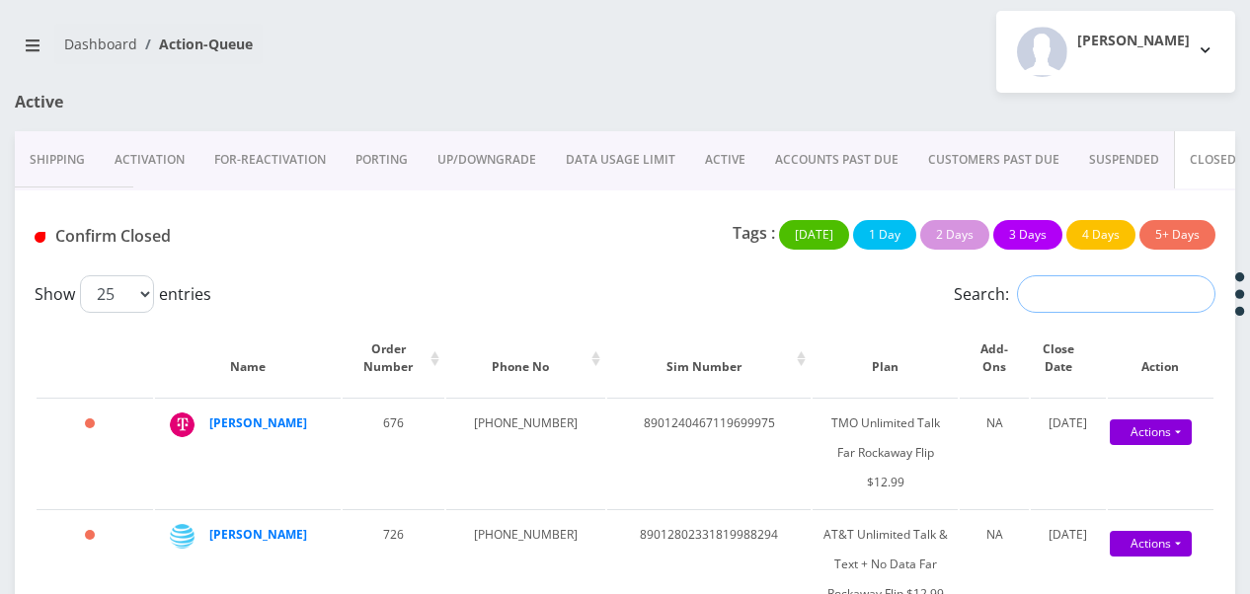
drag, startPoint x: 1094, startPoint y: 314, endPoint x: 1124, endPoint y: 286, distance: 40.5
paste input "9295618627"
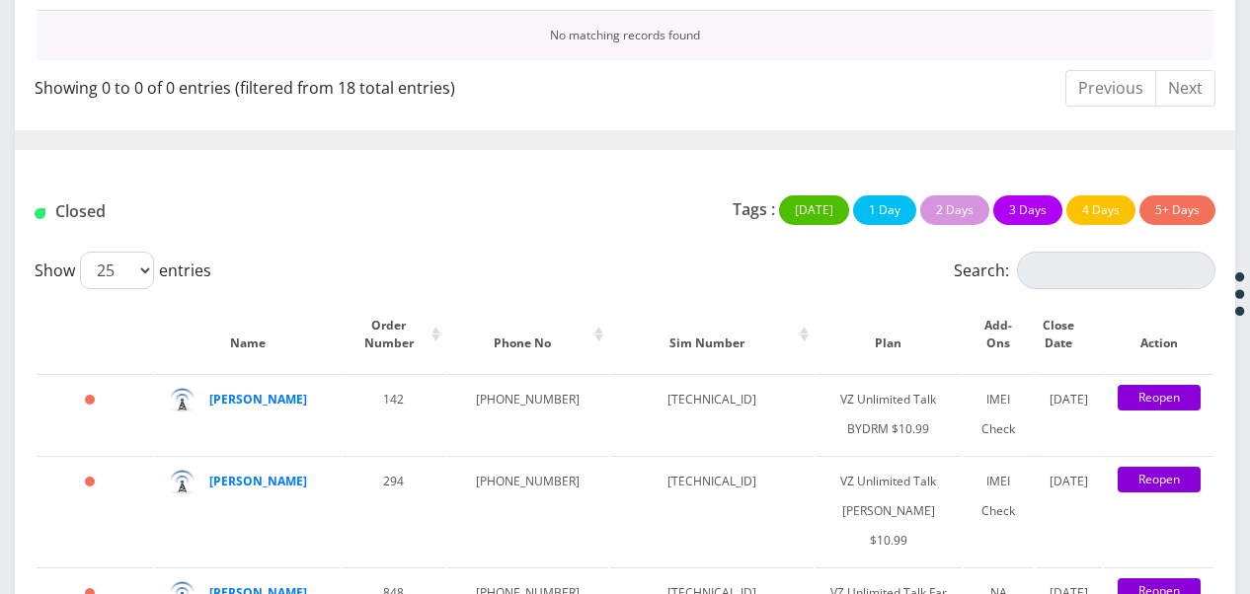
scroll to position [502, 0]
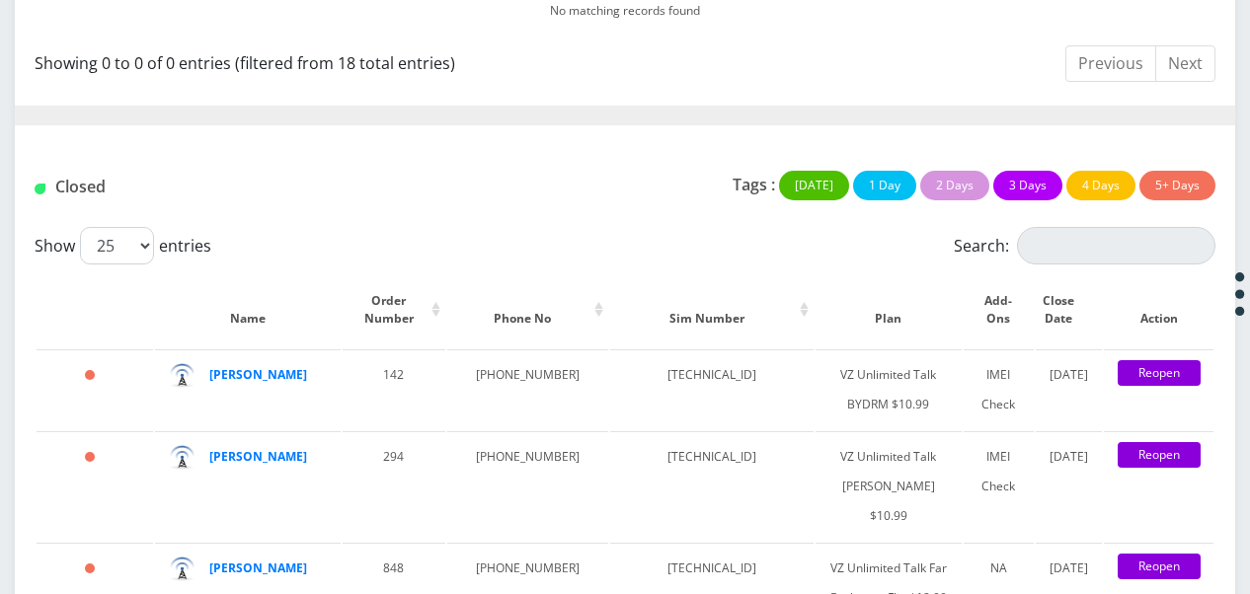
type input "9295618627"
paste input "9295618627"
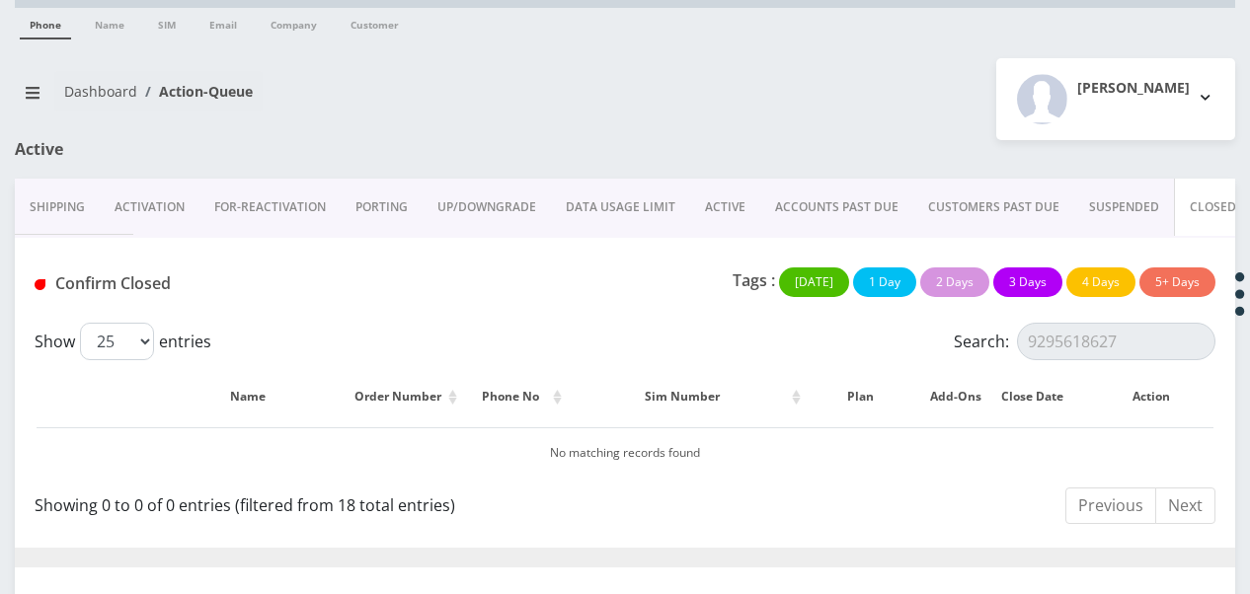
scroll to position [0, 0]
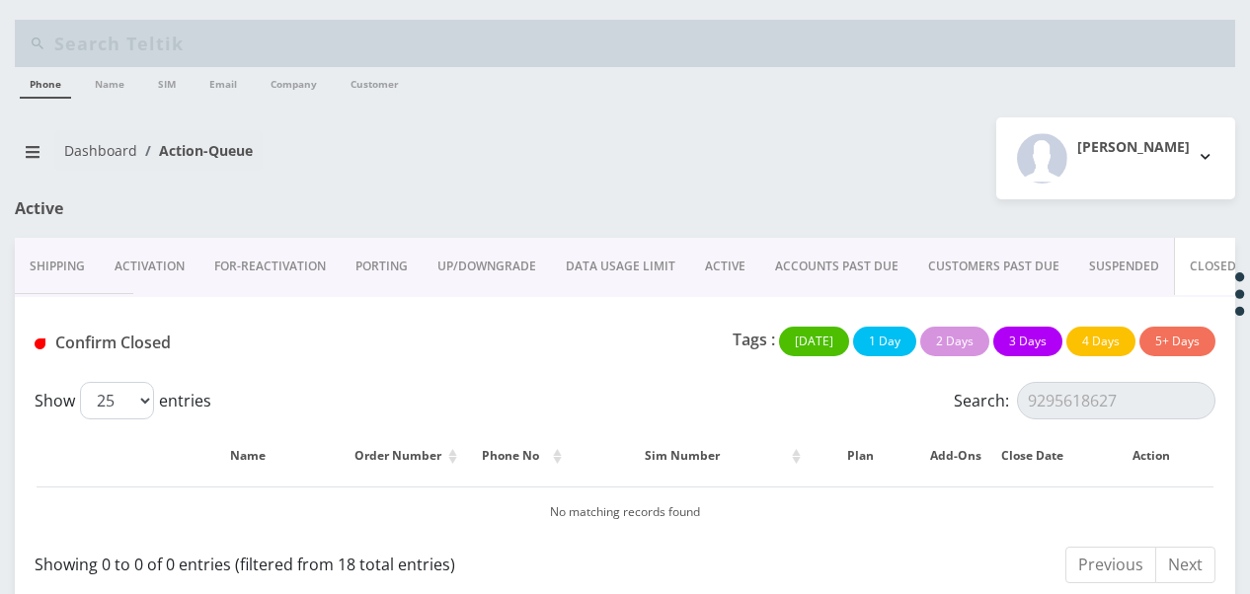
type input "9295618627"
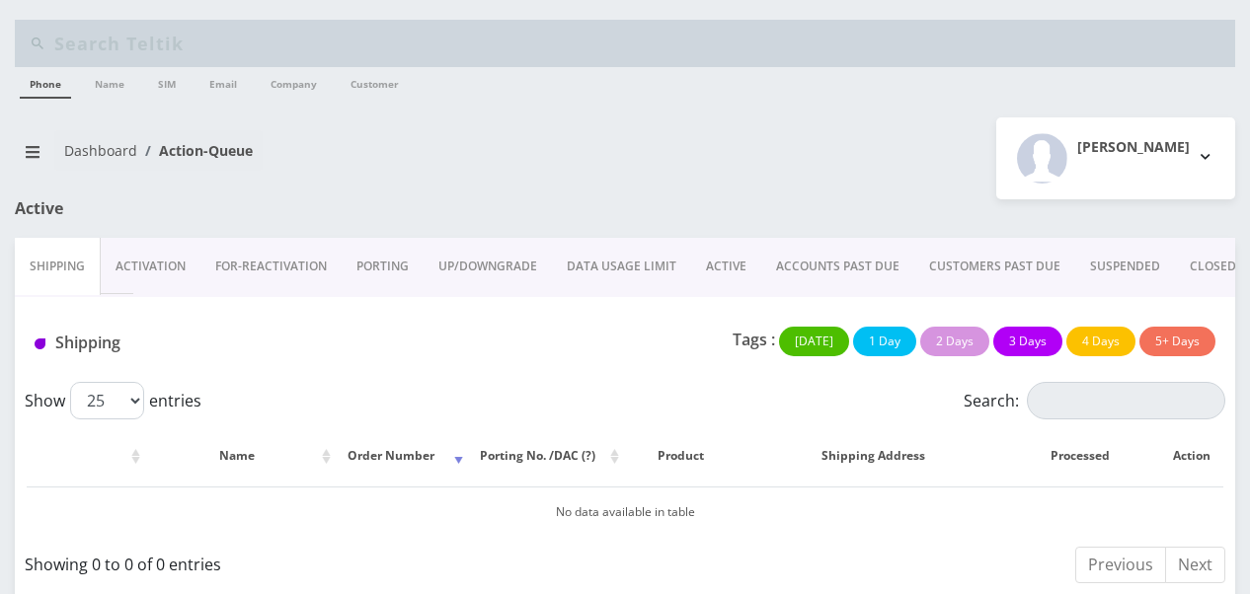
click at [702, 262] on link "ACTIVE" at bounding box center [726, 266] width 70 height 57
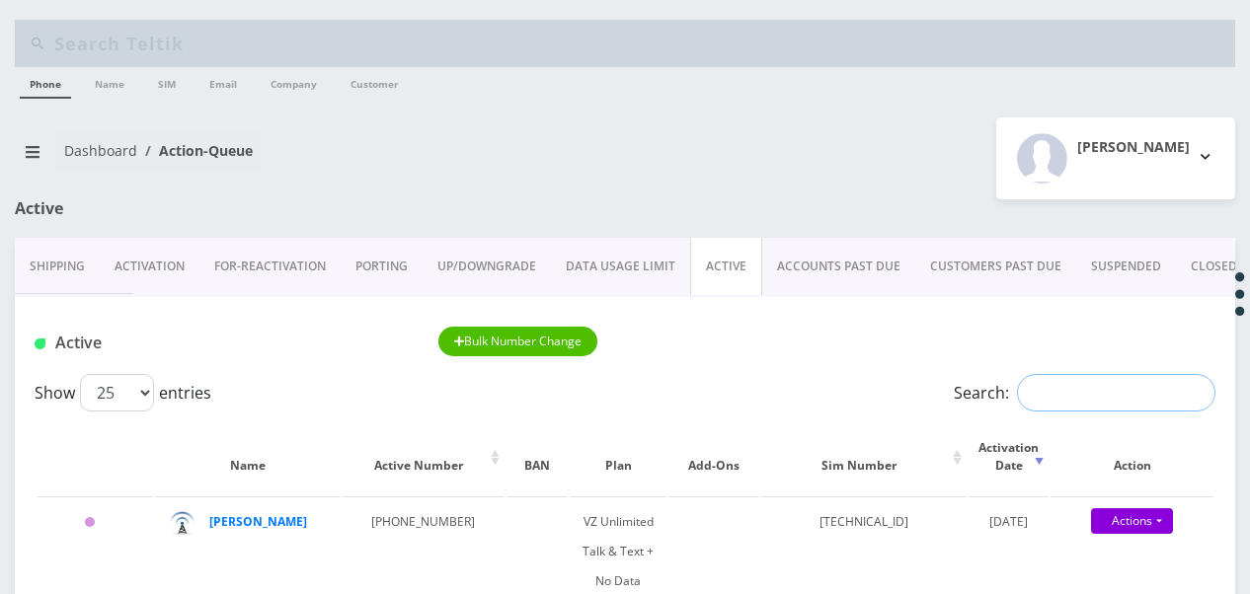
click at [1120, 391] on input "Search:" at bounding box center [1116, 393] width 198 height 38
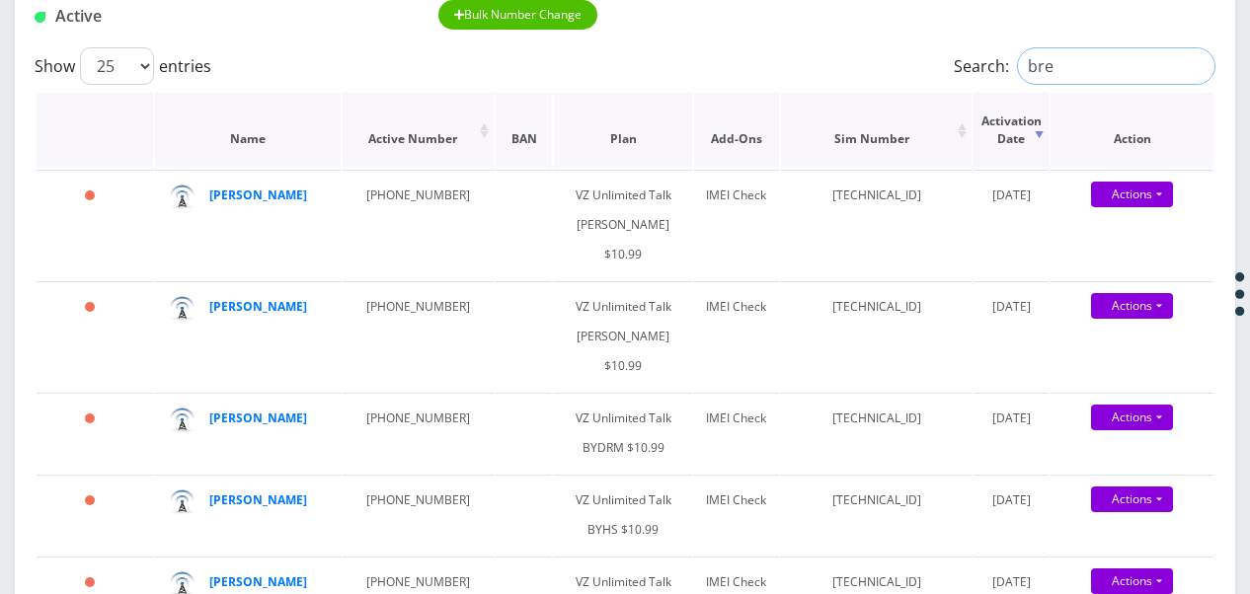
scroll to position [296, 0]
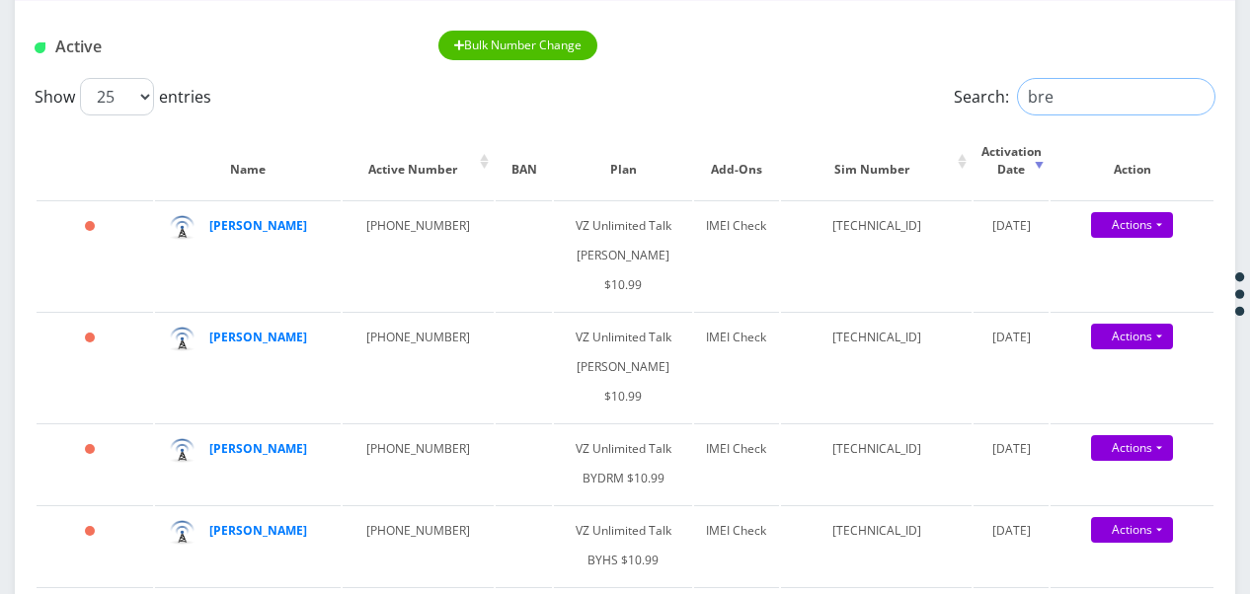
type input "bre"
drag, startPoint x: 1066, startPoint y: 95, endPoint x: 882, endPoint y: 92, distance: 183.7
click at [882, 92] on div "Show 25 50 100 250 500 1000 entries Search: bre" at bounding box center [625, 97] width 1181 height 38
click at [1196, 95] on input "bre" at bounding box center [1116, 97] width 198 height 38
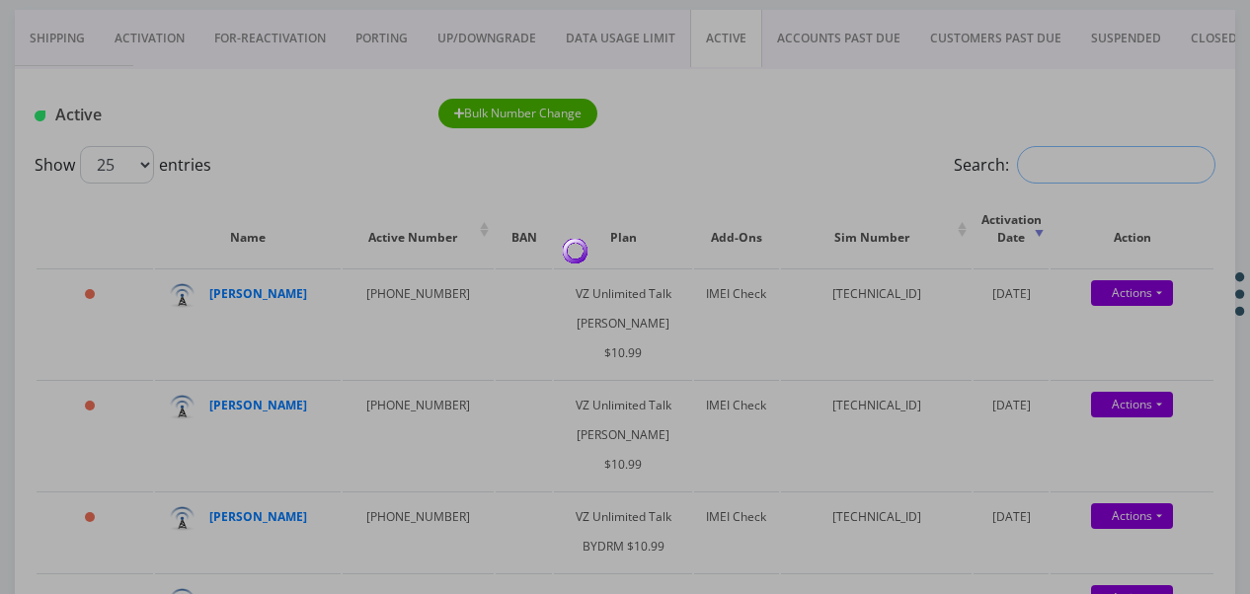
scroll to position [198, 0]
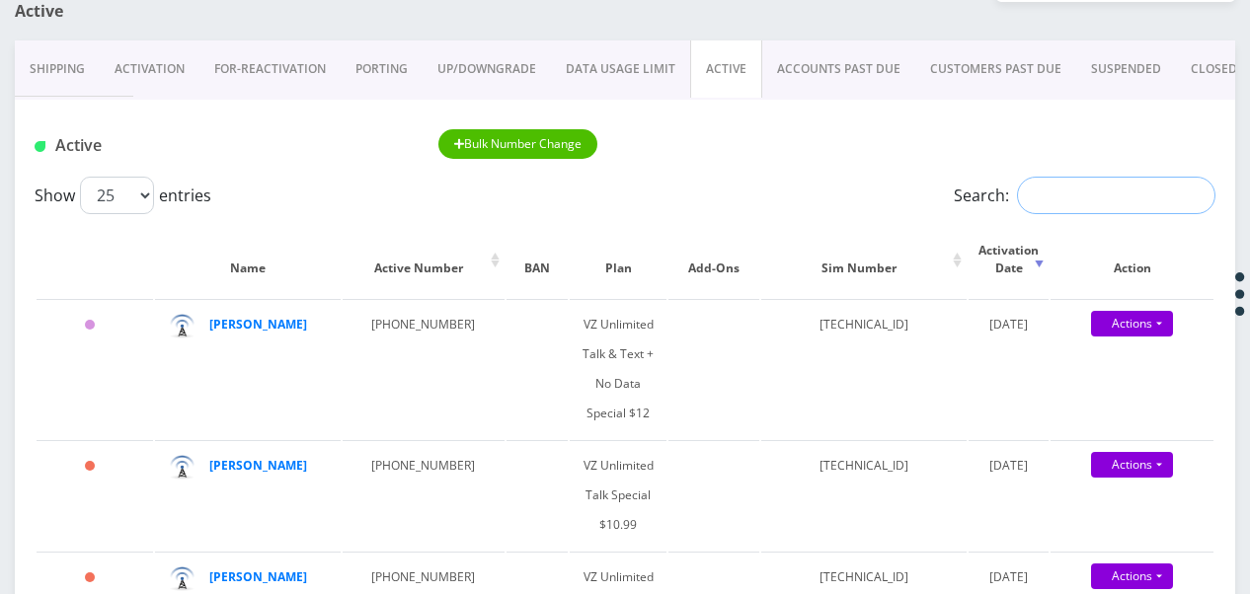
click at [1112, 198] on input "Search:" at bounding box center [1116, 196] width 198 height 38
click at [1061, 192] on input "Search:" at bounding box center [1116, 196] width 198 height 38
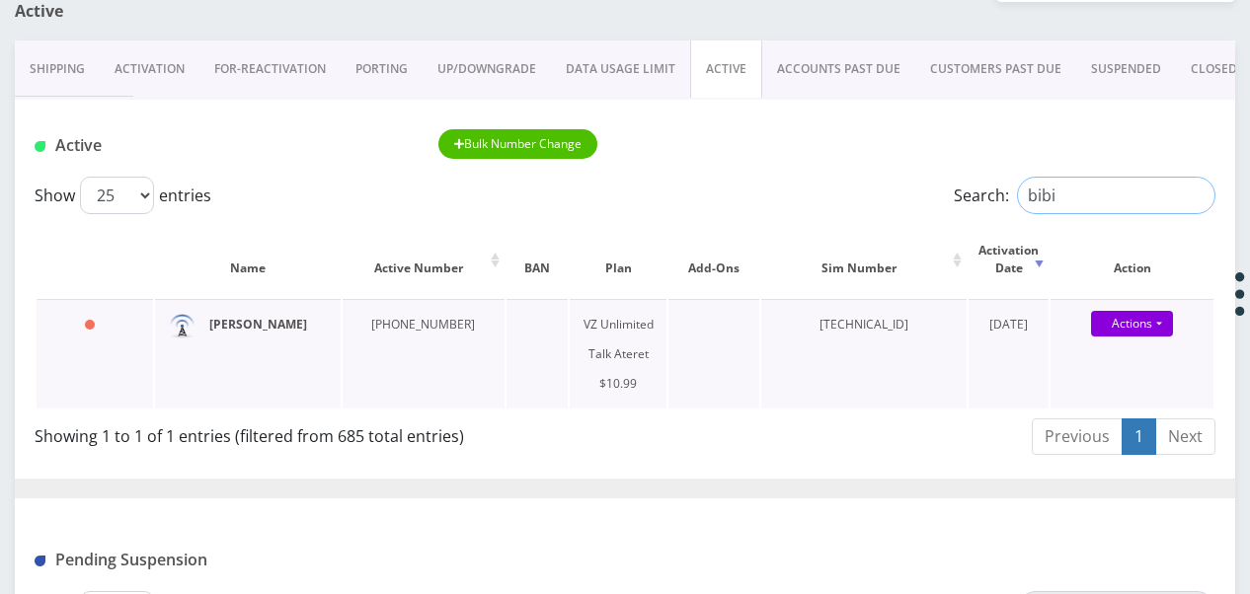
type input "bibi"
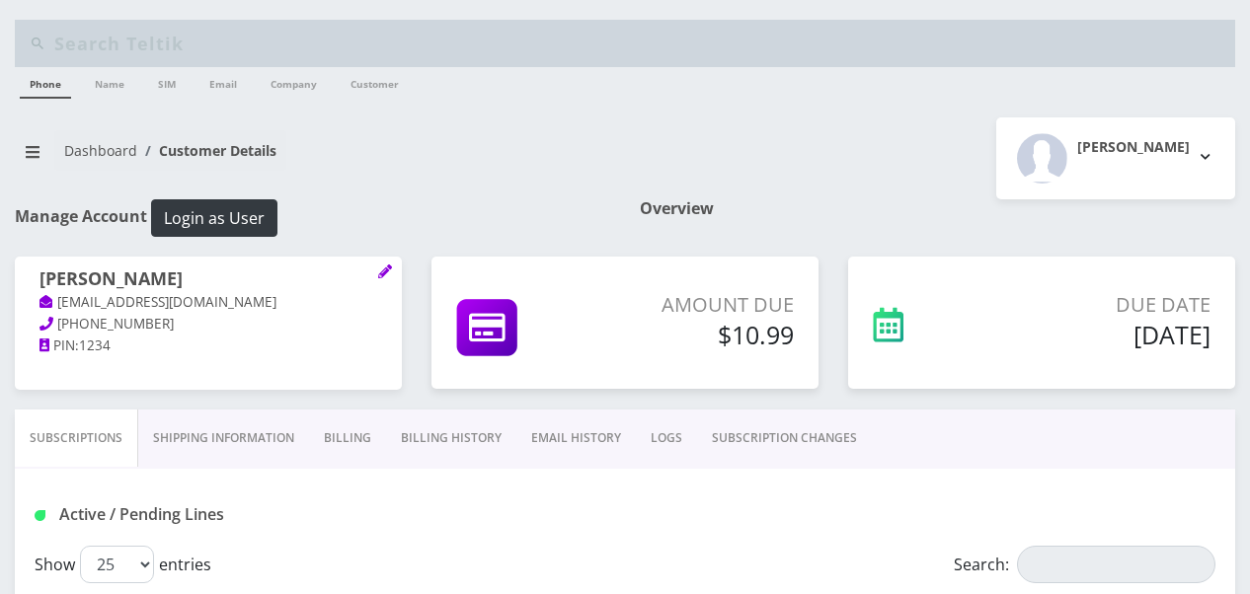
click at [312, 431] on link "Billing" at bounding box center [347, 438] width 77 height 57
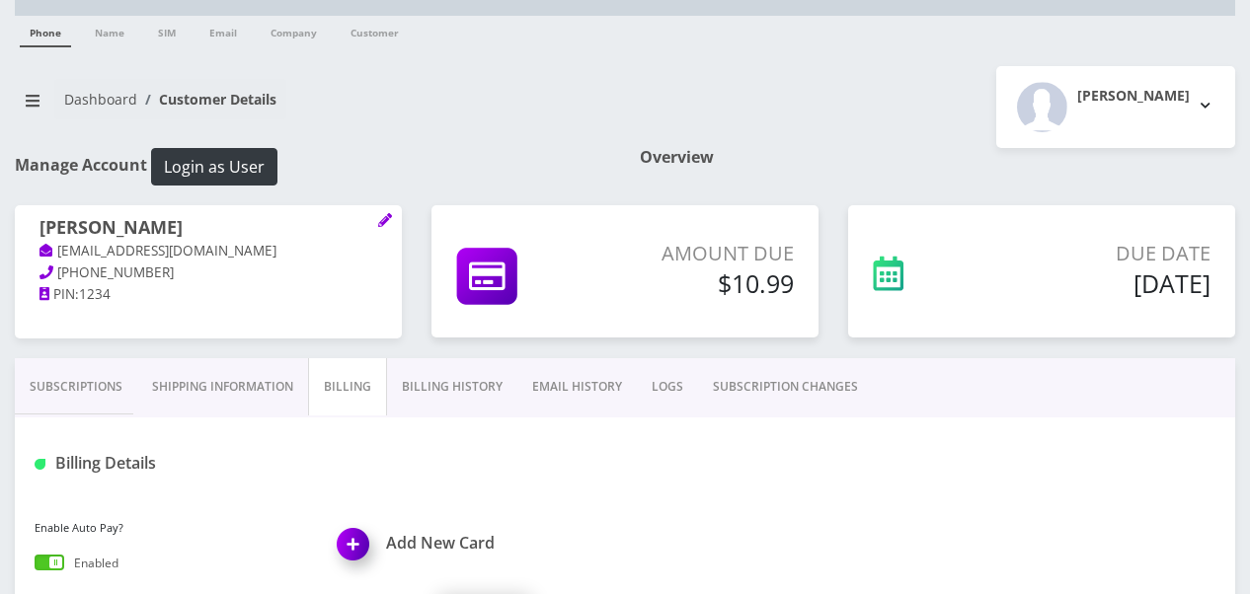
scroll to position [296, 0]
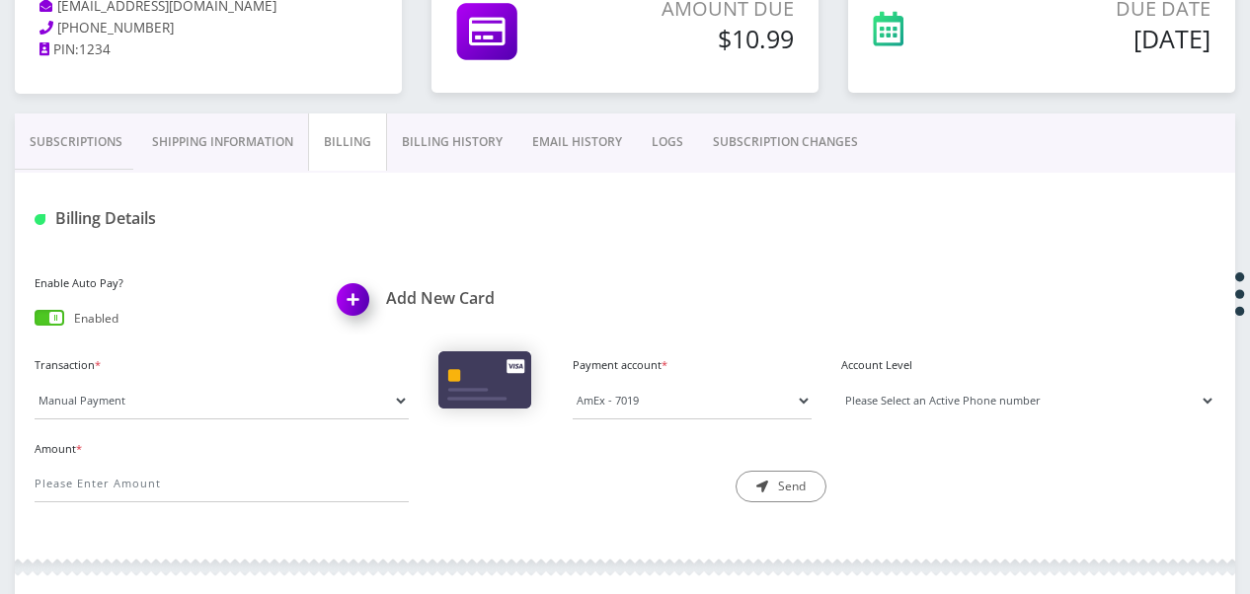
click at [928, 402] on select "Please Select an Active Phone number [PHONE_NUMBER]" at bounding box center [1028, 401] width 374 height 38
select select "202470"
click at [841, 382] on select "Please Select an Active Phone number [PHONE_NUMBER]" at bounding box center [1028, 401] width 374 height 38
click at [316, 415] on select "Manual Payment Custom Charge Manual Credit Custom Invoice" at bounding box center [222, 401] width 374 height 38
select select "Custom Charge"
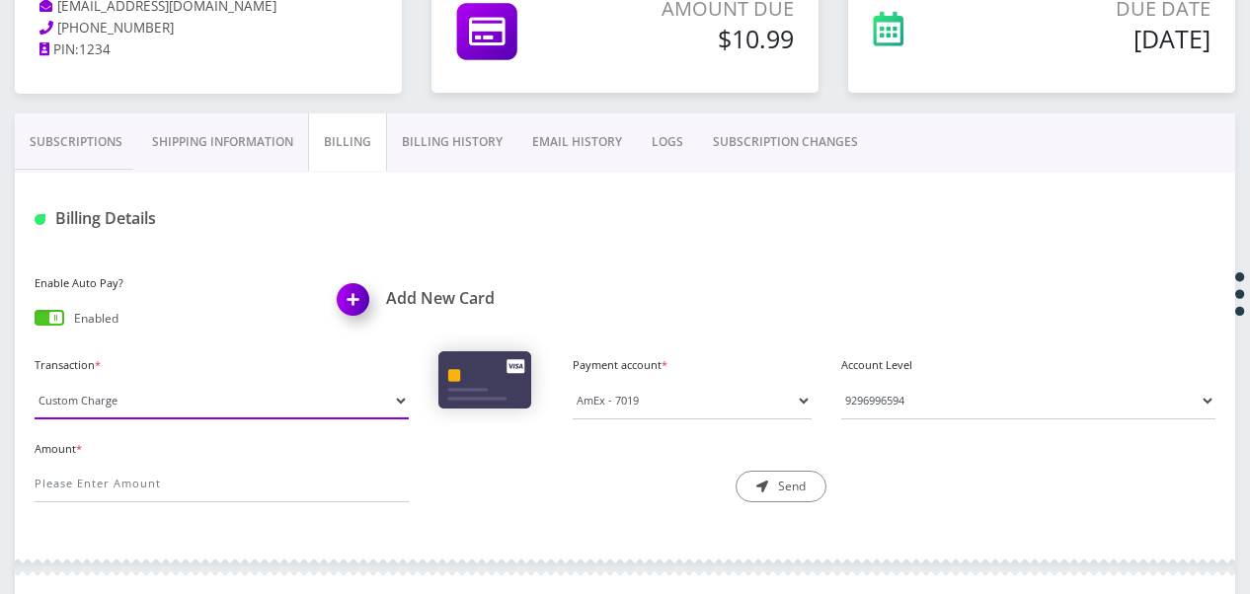
click at [35, 382] on select "Manual Payment Custom Charge Manual Credit Custom Invoice" at bounding box center [222, 401] width 374 height 38
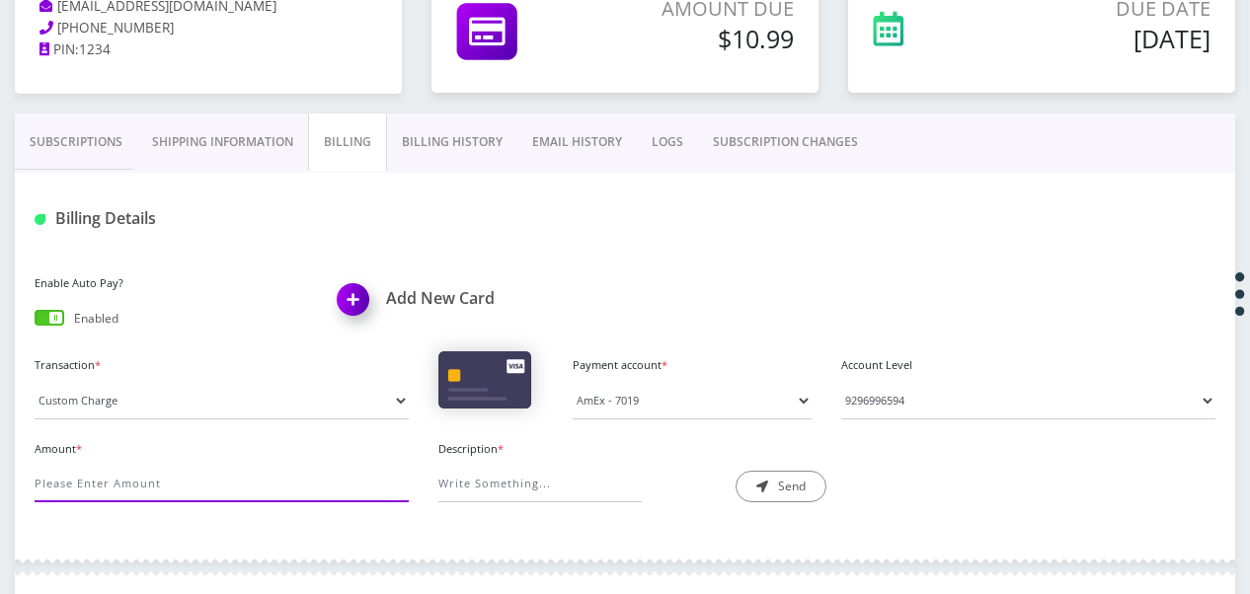
click at [277, 495] on input "Amount *" at bounding box center [222, 484] width 374 height 38
type input "5"
click at [558, 477] on input "Description *" at bounding box center [539, 484] width 203 height 38
type input "international service minutes"
click at [772, 492] on button "Send" at bounding box center [781, 487] width 91 height 32
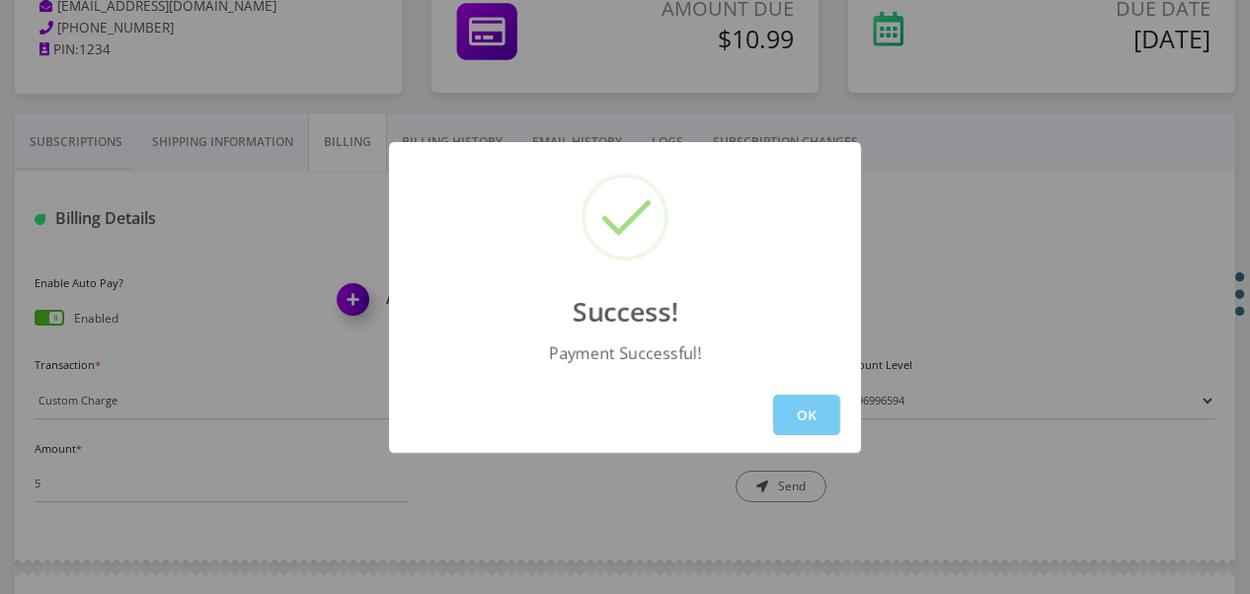
click at [801, 405] on button "OK" at bounding box center [806, 415] width 67 height 40
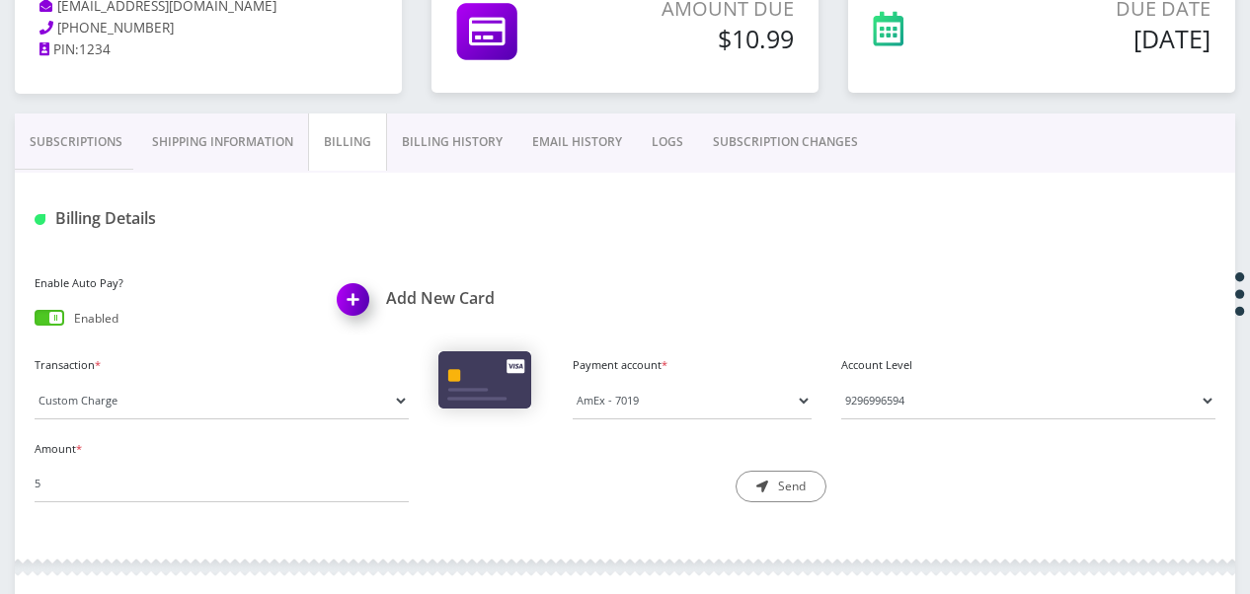
click at [89, 153] on link "Subscriptions" at bounding box center [76, 142] width 122 height 57
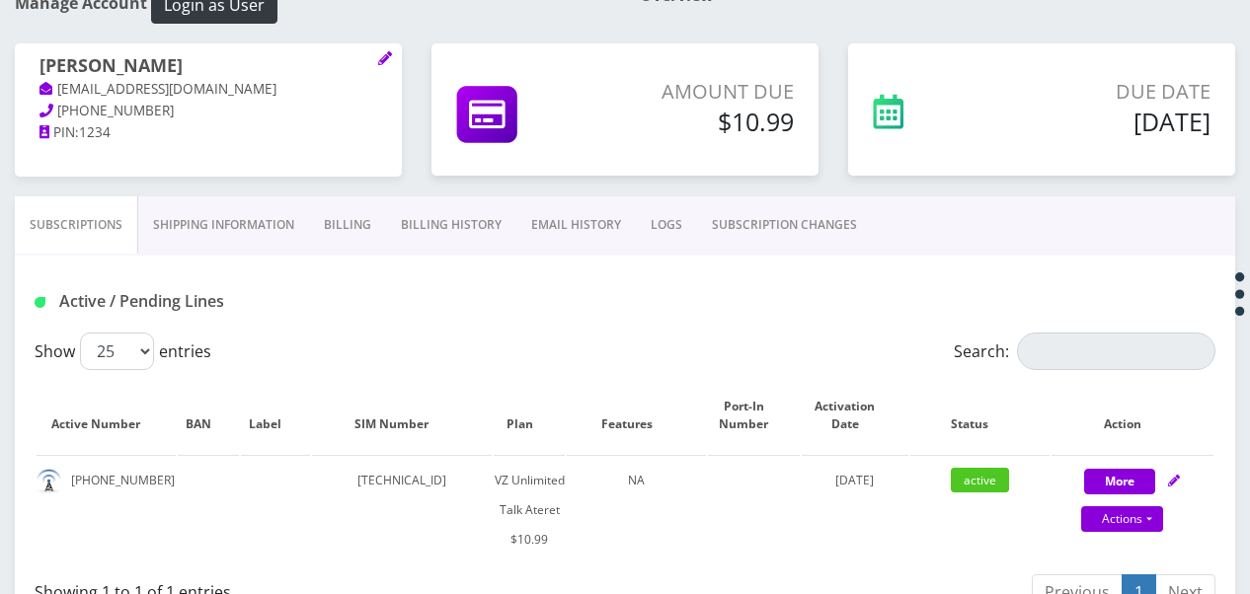
scroll to position [99, 0]
